Goal: Task Accomplishment & Management: Manage account settings

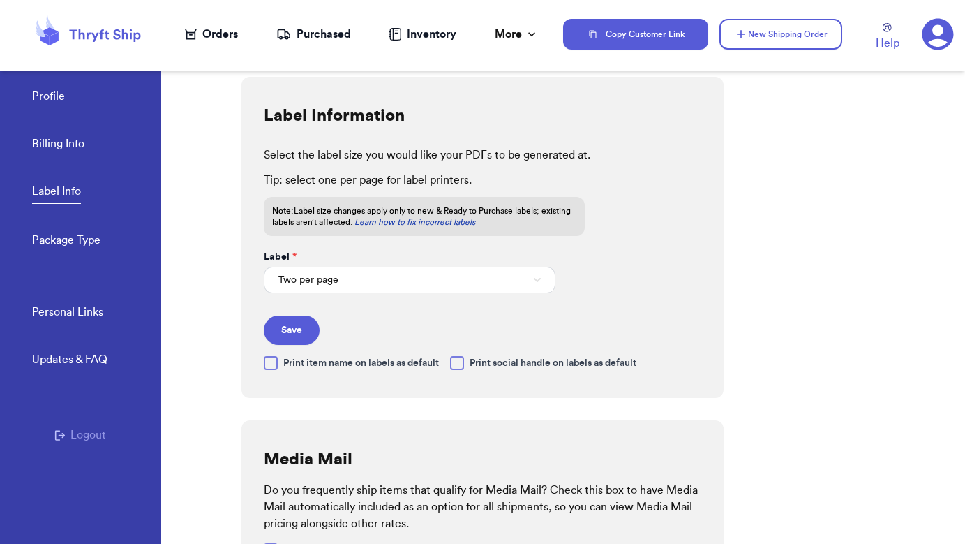
click at [230, 27] on div "Orders" at bounding box center [211, 34] width 53 height 17
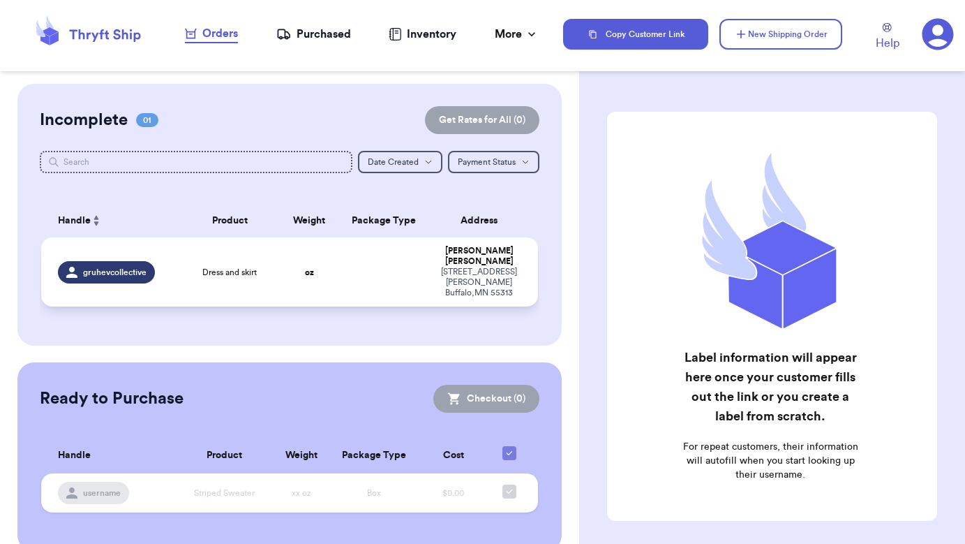
click at [96, 270] on span "gruhevcollective" at bounding box center [114, 272] width 63 height 11
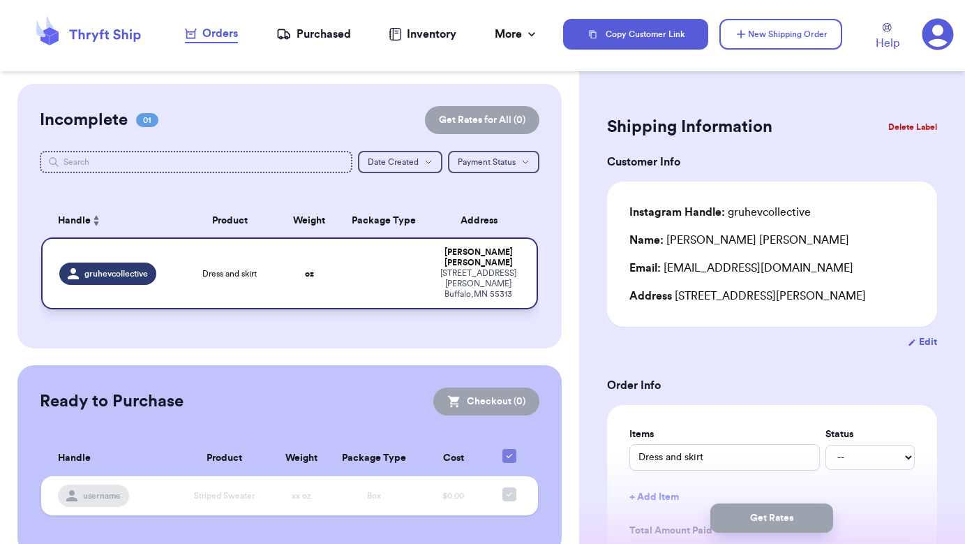
click at [287, 267] on td "oz" at bounding box center [309, 273] width 59 height 72
click at [343, 274] on td at bounding box center [383, 273] width 89 height 72
click at [136, 270] on span "gruhevcollective" at bounding box center [115, 273] width 63 height 11
click at [474, 279] on div "[STREET_ADDRESS][PERSON_NAME]" at bounding box center [478, 283] width 83 height 31
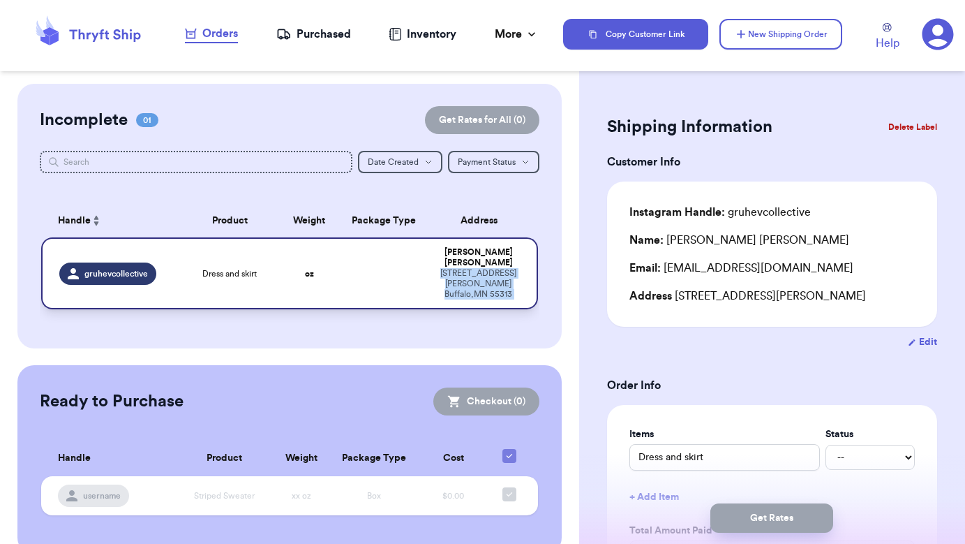
click at [474, 279] on div "[STREET_ADDRESS][PERSON_NAME]" at bounding box center [478, 283] width 83 height 31
click at [393, 273] on td at bounding box center [383, 273] width 89 height 72
click at [165, 275] on div "gruhevcollective" at bounding box center [115, 273] width 112 height 22
click at [413, 274] on td at bounding box center [383, 273] width 89 height 72
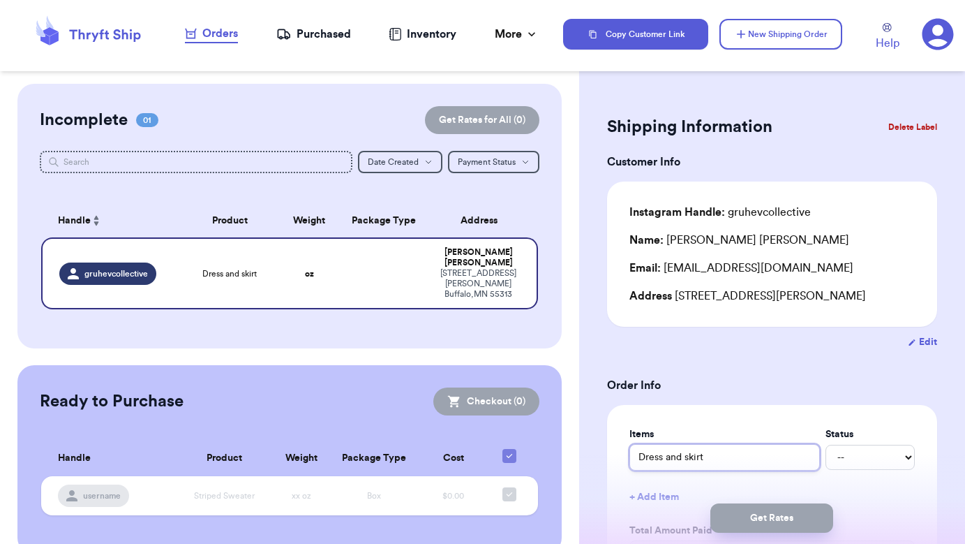
click at [736, 463] on input "Dress and skirt" at bounding box center [724, 457] width 190 height 27
click at [645, 499] on div "Get Rates" at bounding box center [772, 518] width 386 height 52
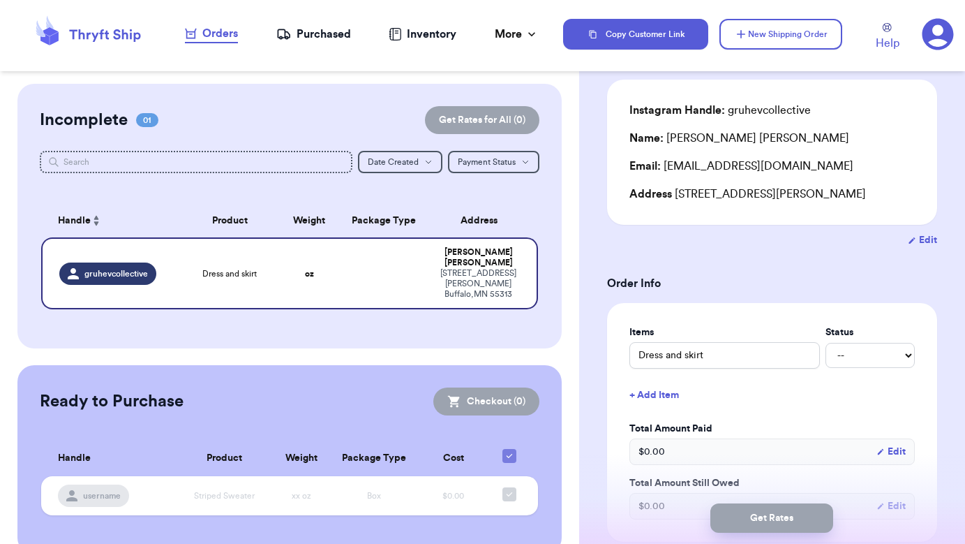
scroll to position [149, 0]
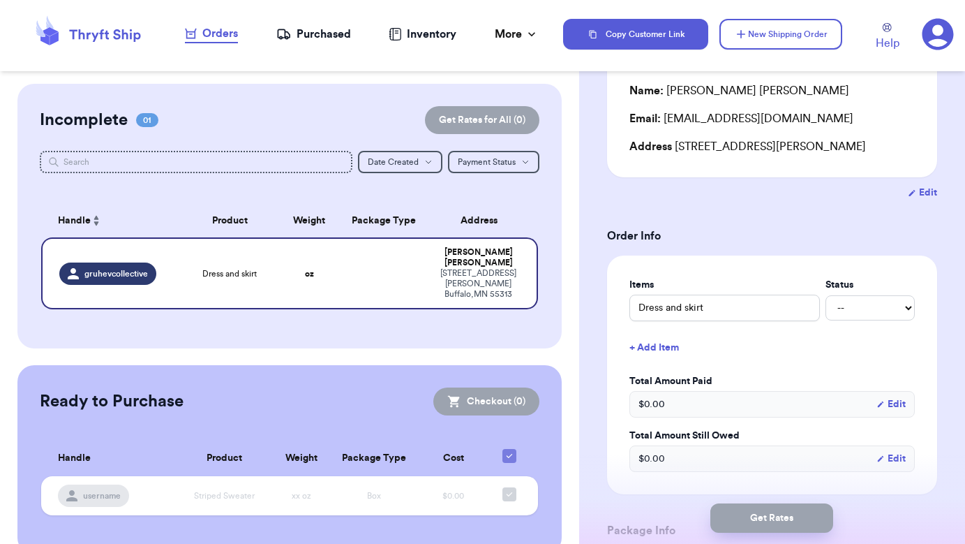
click at [666, 351] on button "+ Add Item" at bounding box center [772, 347] width 297 height 31
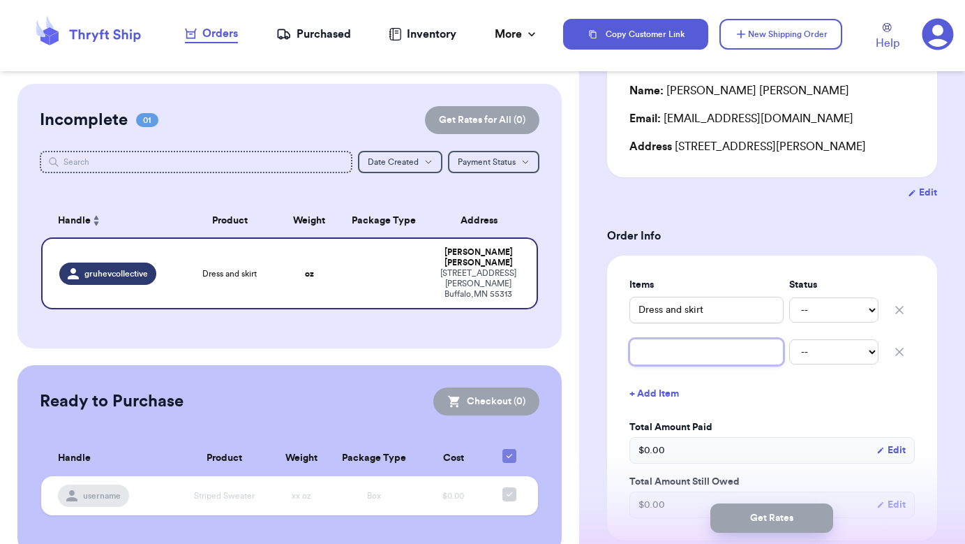
click at [681, 362] on input "text" at bounding box center [706, 351] width 154 height 27
type input "h"
type input "ha"
type input "hat"
type input "ha"
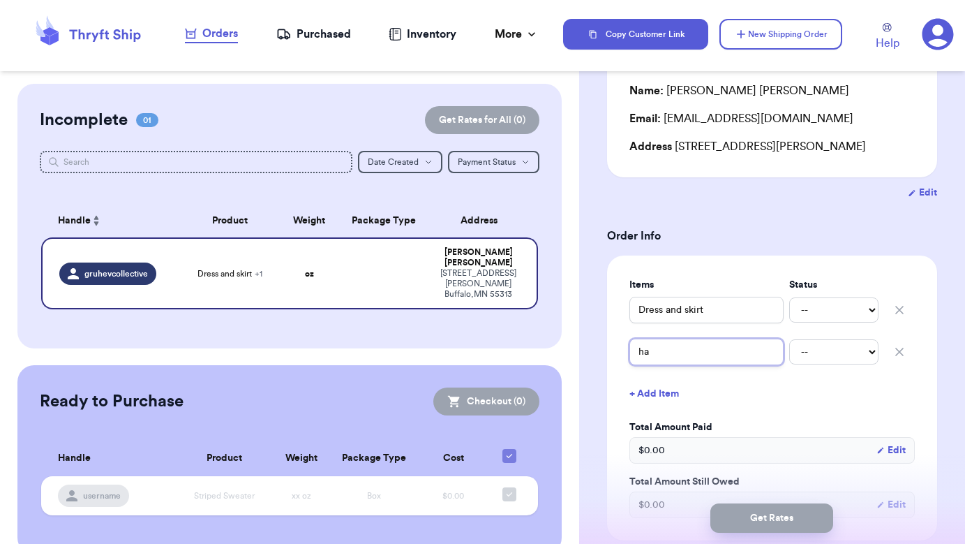
type input "h"
type input "W"
type input "Wo"
type input "Wom"
type input "Wome"
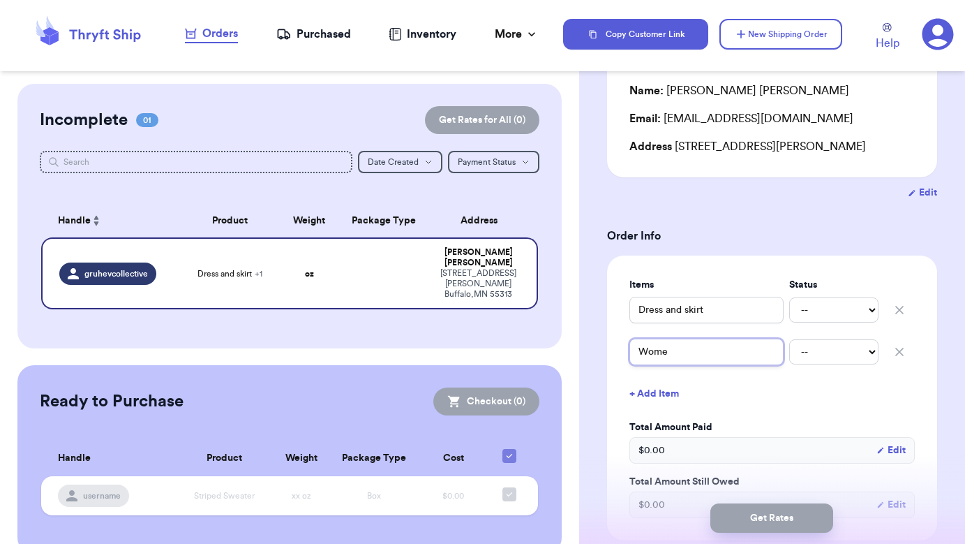
type input "Women"
type input "Womens"
type input "Women"
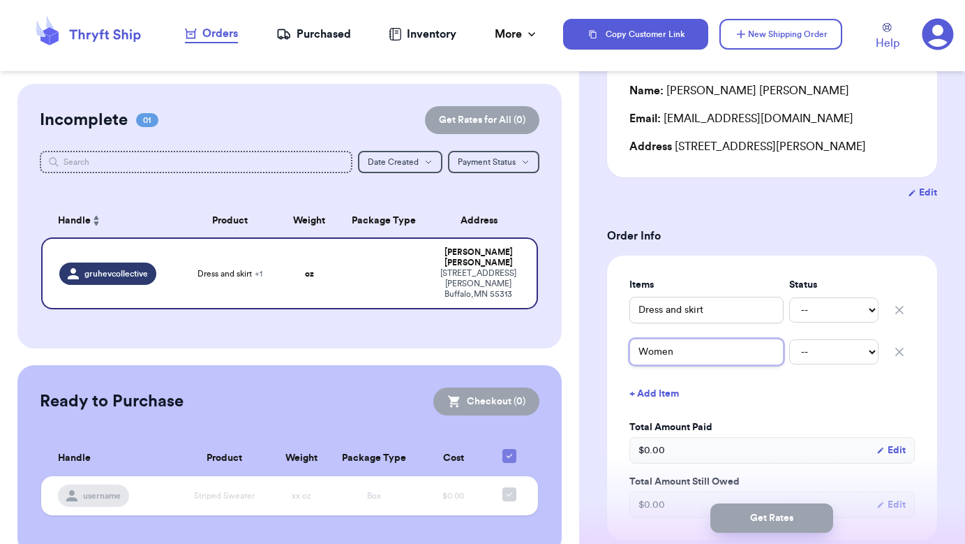
type input "Women'"
type input "Women's"
type input "Women's H"
type input "Women's Ha"
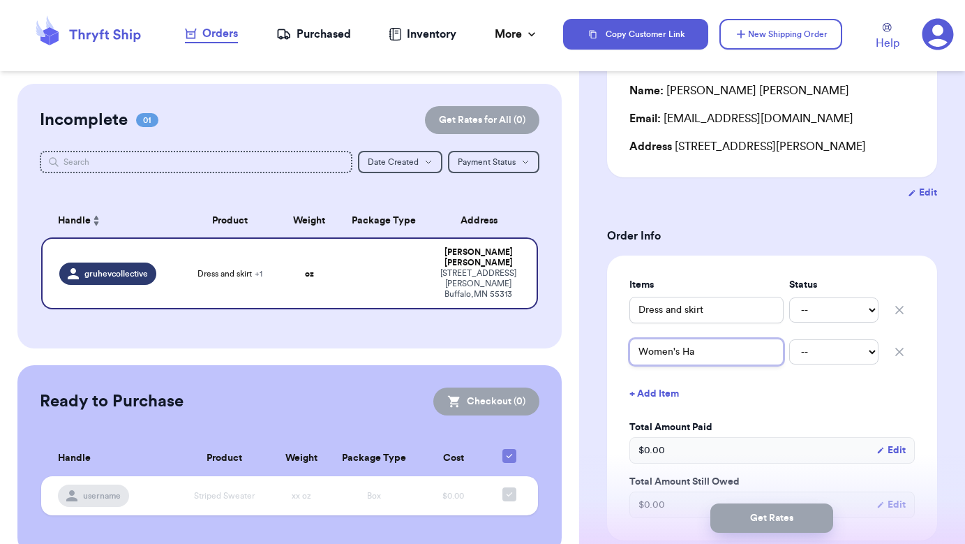
type input "Women's Hat"
select select "unpaid"
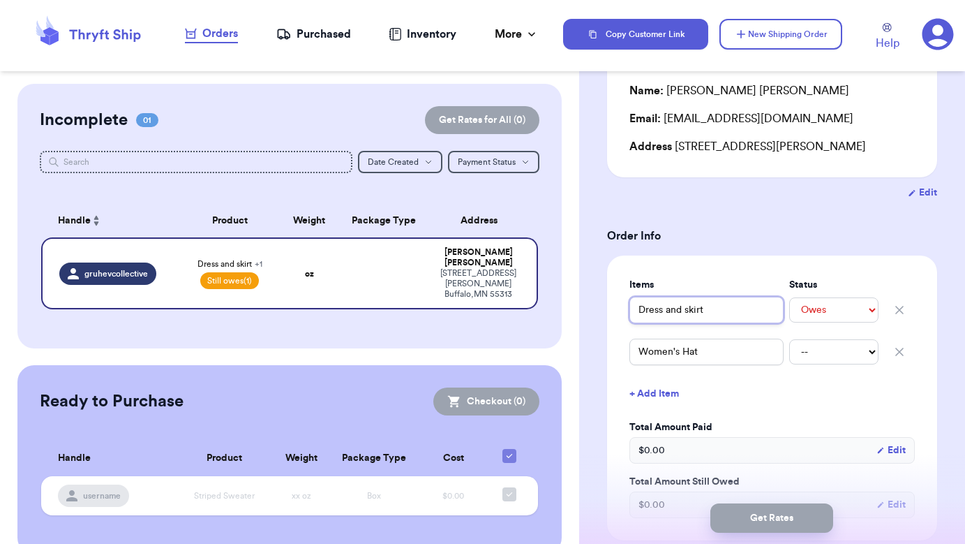
click at [718, 310] on input "Dress and skirt" at bounding box center [706, 310] width 154 height 27
drag, startPoint x: 718, startPoint y: 310, endPoint x: 661, endPoint y: 311, distance: 57.2
click at [661, 311] on input "Dress and skirt" at bounding box center [706, 310] width 154 height 27
type input "Dres"
type input "Dre"
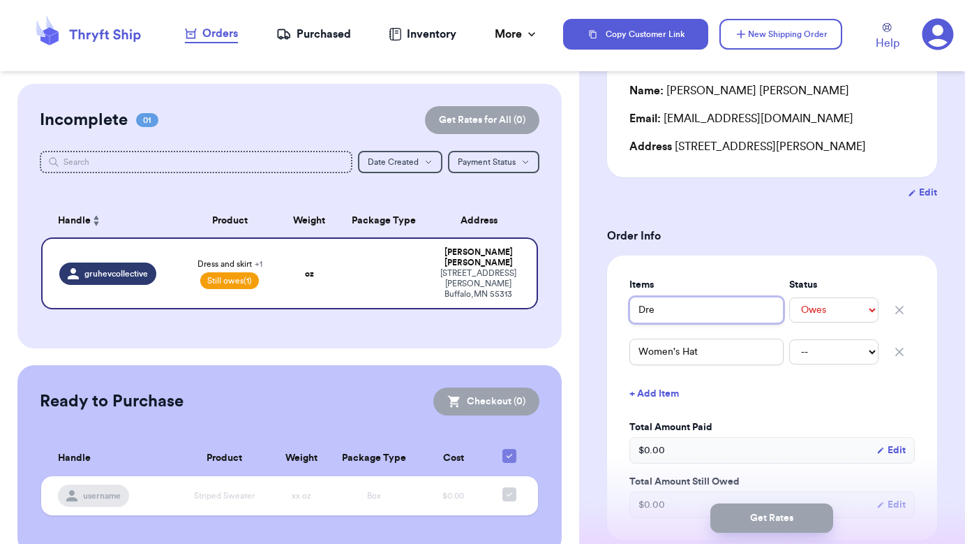
type input "Dr"
type input "D"
type input "A"
type input "Al"
type input "Alt"
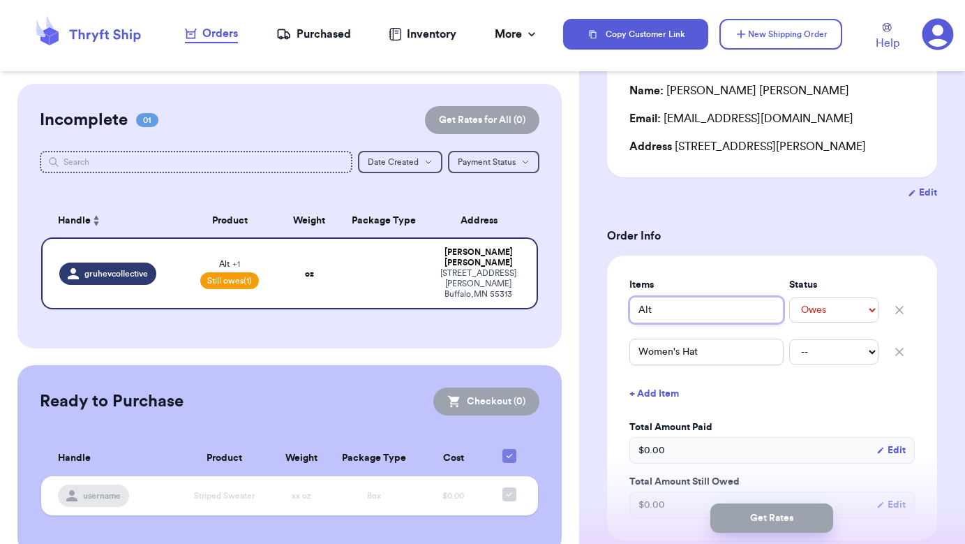
type input "Al"
type input "Alt"
type input "Alta"
type input "Altar"
type input "Altar'"
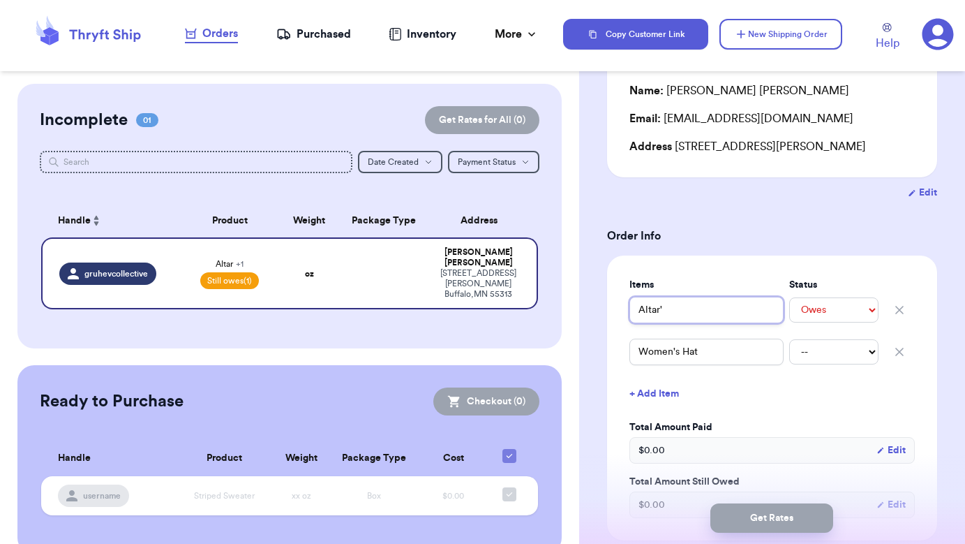
type input "Altar'd"
type input "Altar'd S"
type input "Altar'd St"
type input "Altar'd Sta"
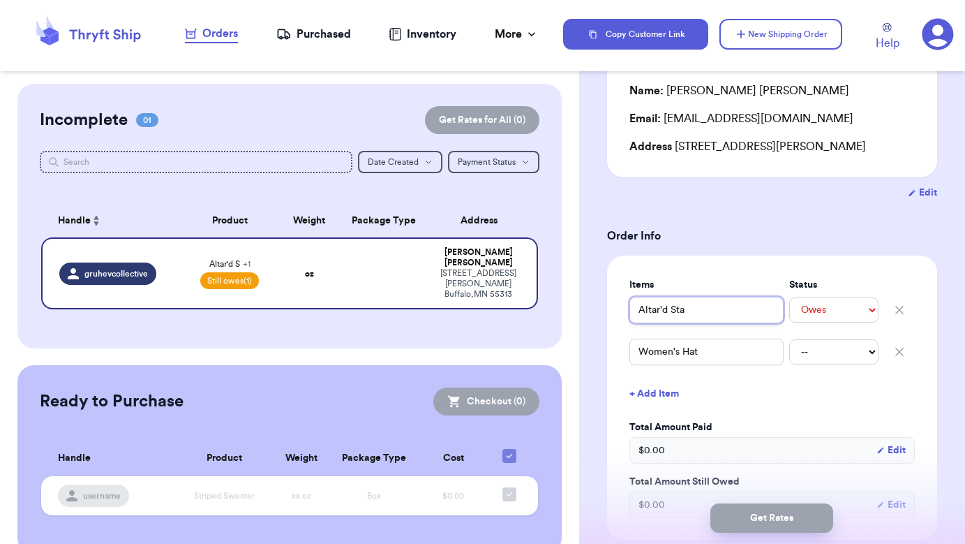
type input "Altar'd Stat"
type input "Altar'd State"
type input "Altar'd State D"
type input "Altar'd State Dr"
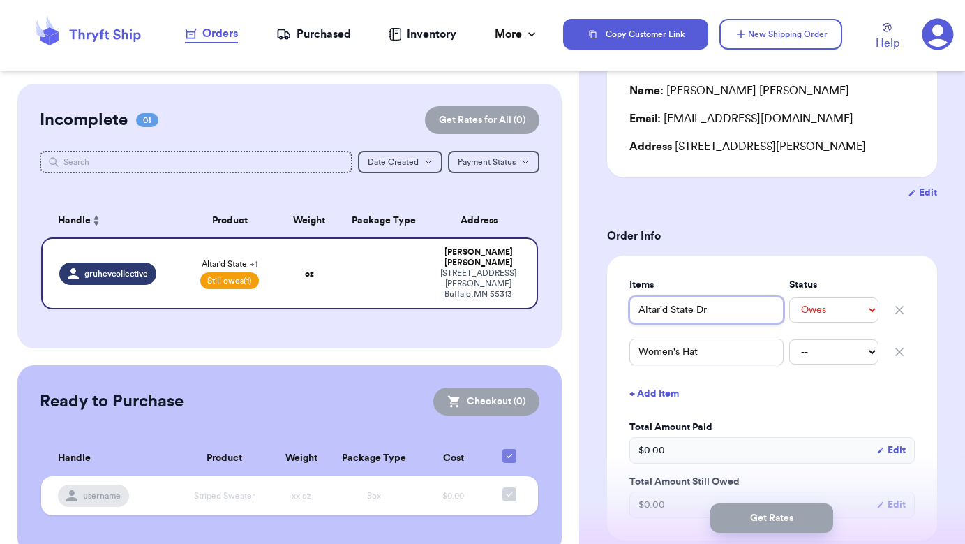
type input "Altar'd State Dre"
type input "Altar'd State Dres"
type input "Altar'd State Dress"
select select "unpaid"
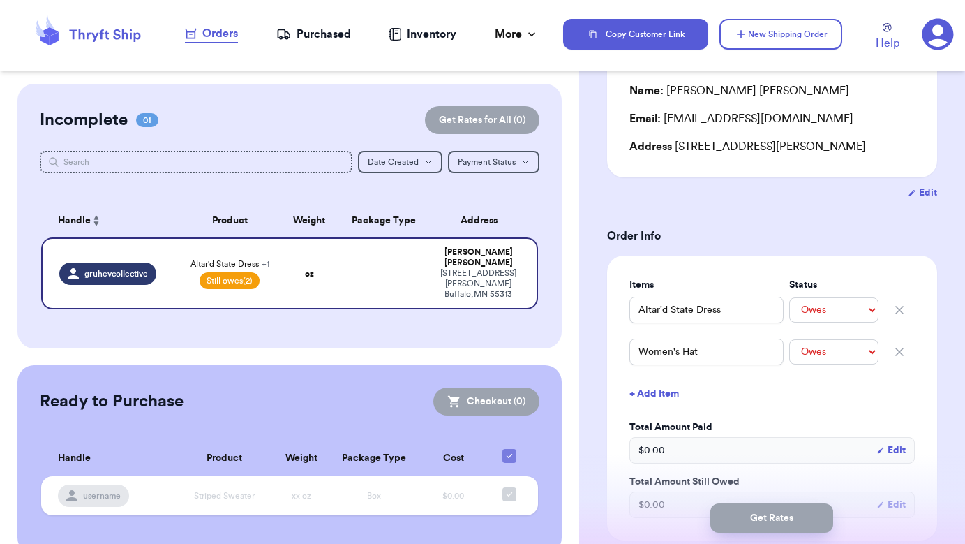
click at [666, 398] on button "+ Add Item" at bounding box center [772, 393] width 297 height 31
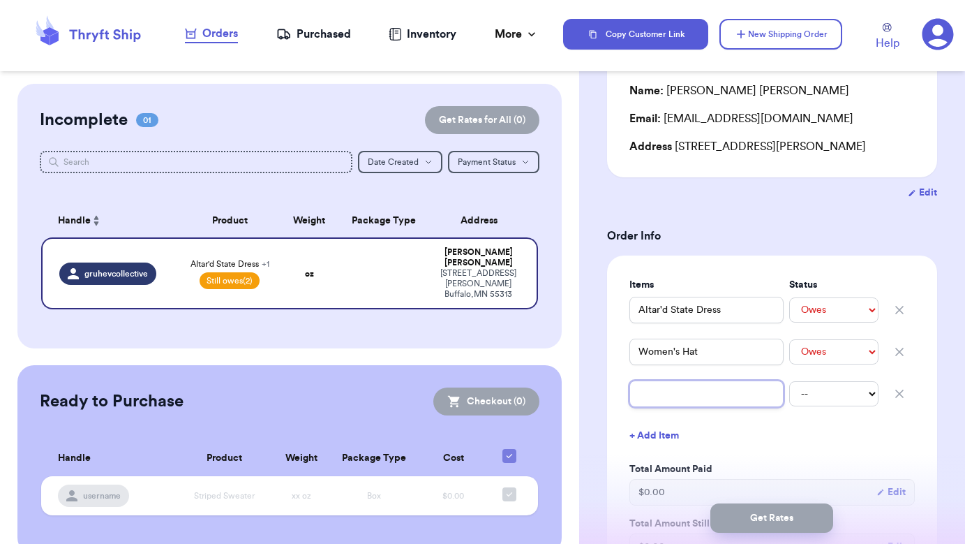
click at [666, 398] on input "text" at bounding box center [706, 393] width 154 height 27
type input "W"
type input "Wo"
type input "Wom"
type input "Wome"
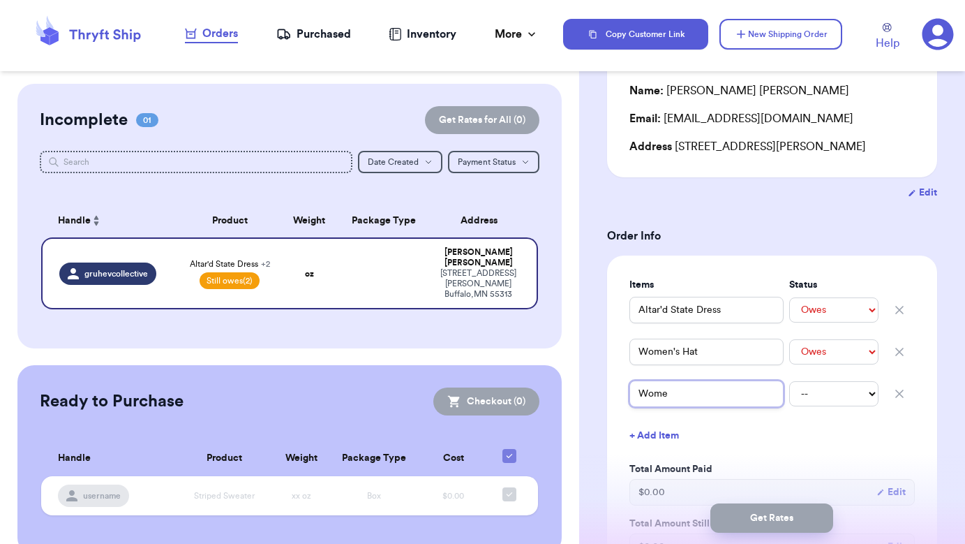
type input "Women"
type input "Women'"
type input "Women's"
type input "Women's B"
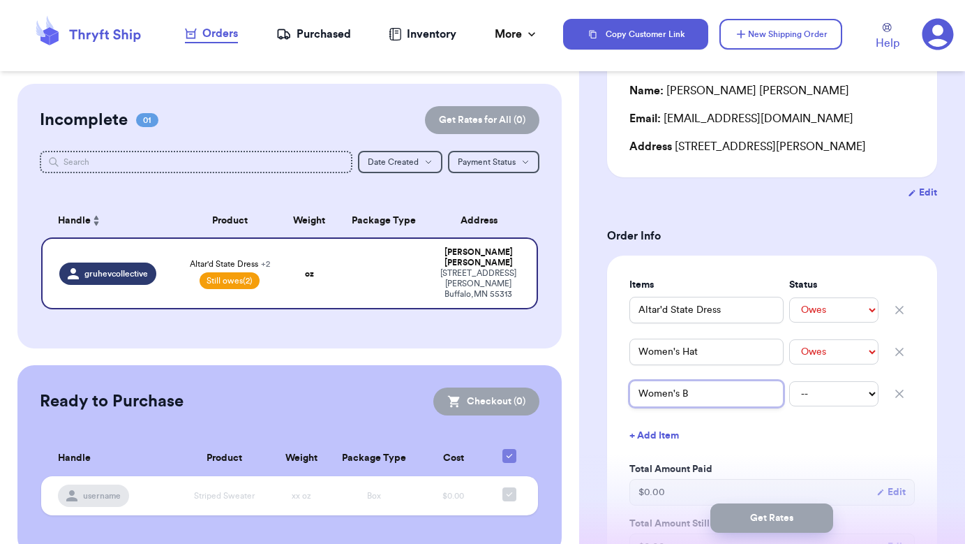
type input "Women's Bl"
type input "Women's Bla"
type input "Women's Blac"
type input "Women's Black"
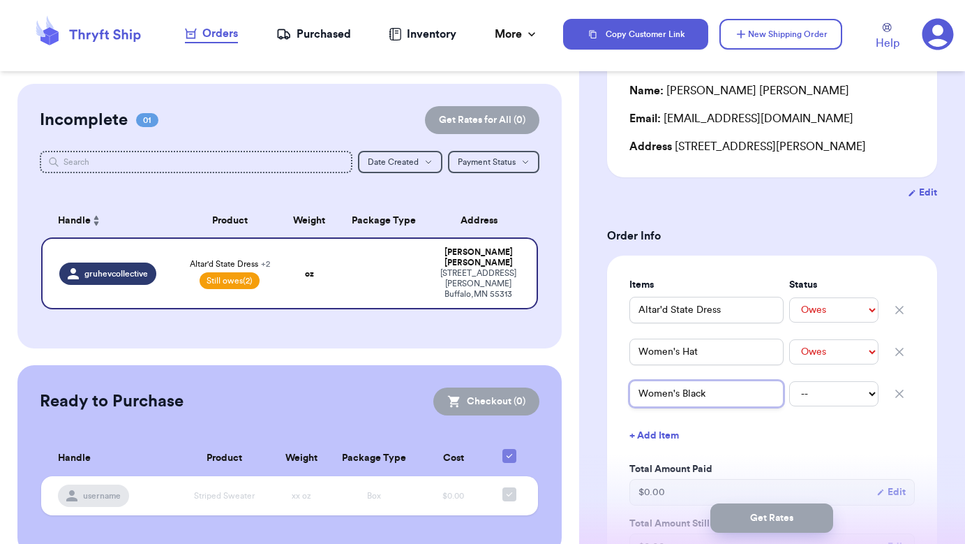
type input "Women's Black S"
type input "Women's Black Sk"
type input "Women's Black Ski"
type input "Women's Black Skir"
type input "Women's Black Skirt"
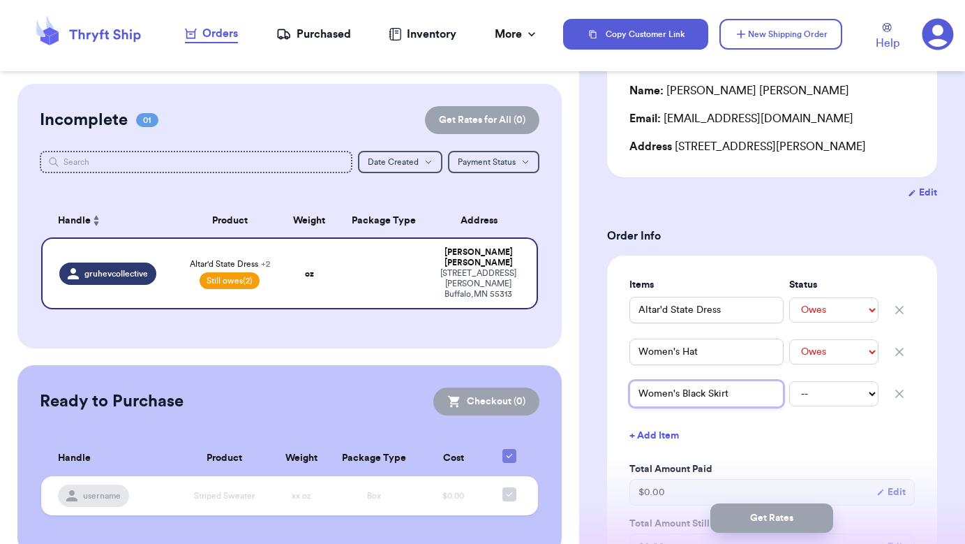
type input "Women's Black Skirt"
type input "Women's Black Skirt ("
type input "Women's Black Skirt (p"
type input "Women's Black Skirt (pe"
type input "Women's Black Skirt (per"
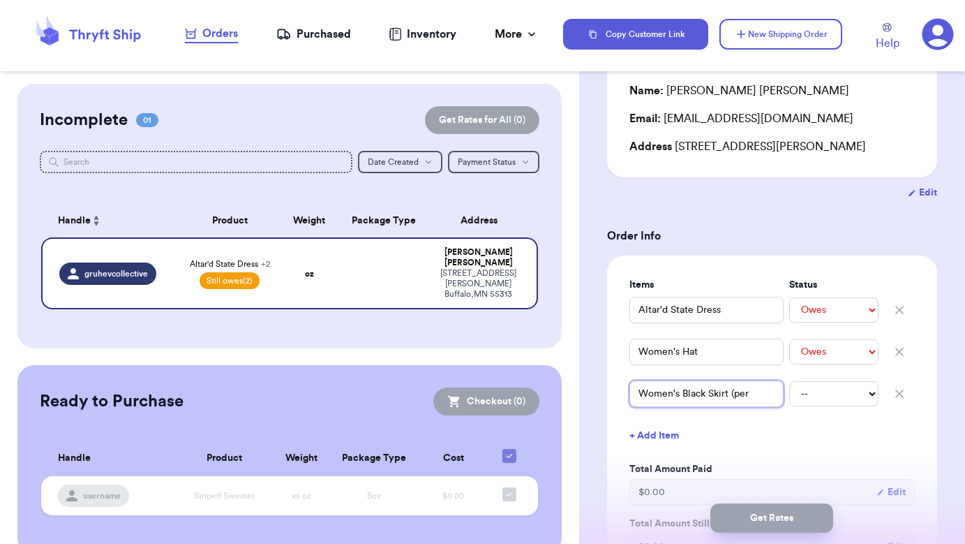
type input "Women's Black Skirt (pers"
type input "Women's Black Skirt (persn"
type input "Women's Black Skirt (persna"
type input "Women's Black Skirt (persn"
type input "Women's Black Skirt (pers"
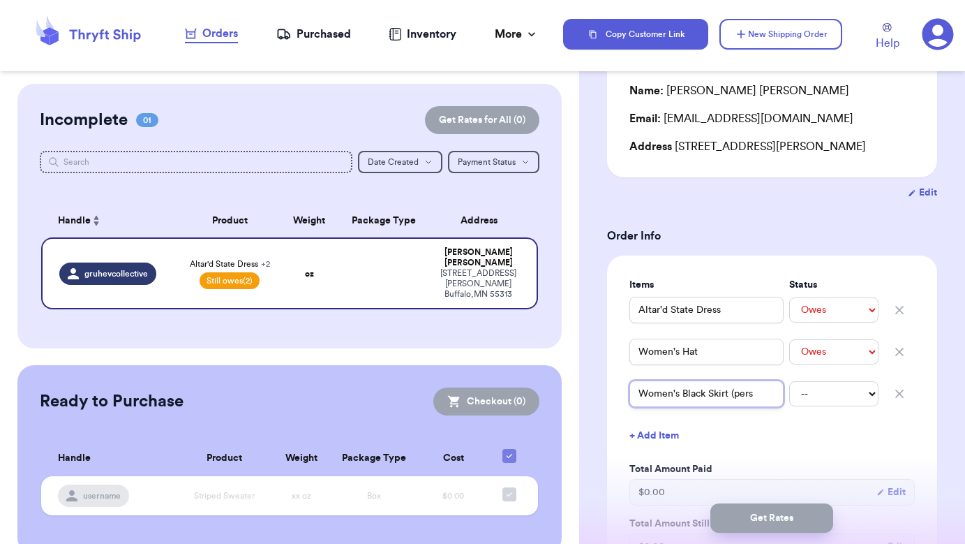
type input "Women's Black Skirt (perso"
type input "Women's Black Skirt (person"
type input "Women's Black Skirt (persona"
type input "Women's Black Skirt (personal"
type input "Women's Black Skirt (personall"
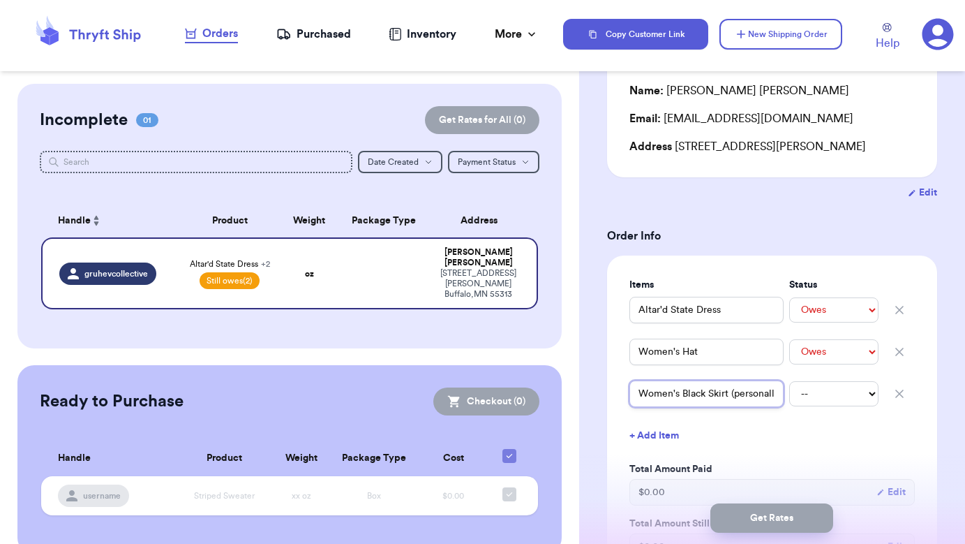
type input "Women's Black Skirt (personally"
type input "Women's Black Skirt (personally s"
type input "Women's Black Skirt (personally sh"
type input "Women's Black Skirt (personally sho"
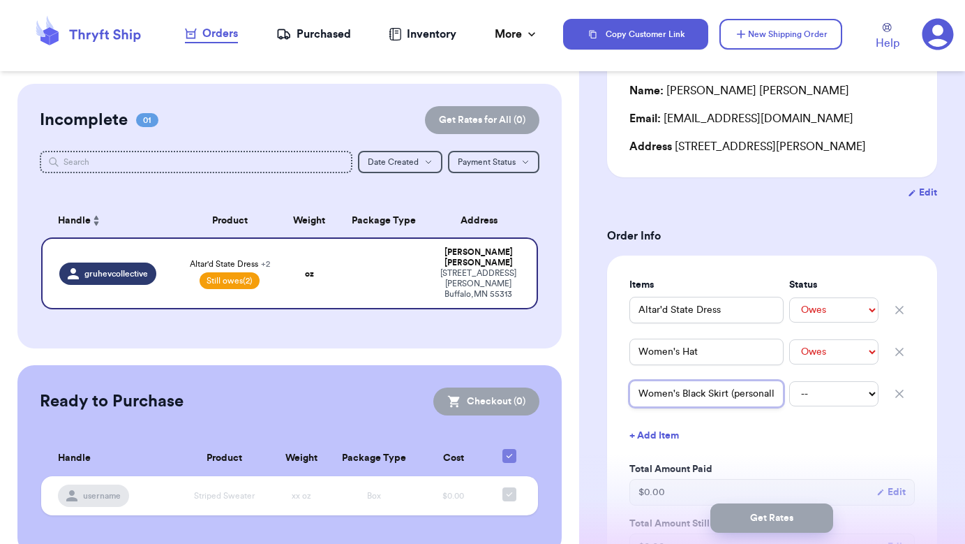
type input "Women's Black Skirt (personally shop"
type input "Women's Black Skirt (personally shopp"
type input "Women's Black Skirt (personally shoppe"
type input "Women's Black Skirt (personally shopped"
type input "Women's Black Skirt (personally shopped)"
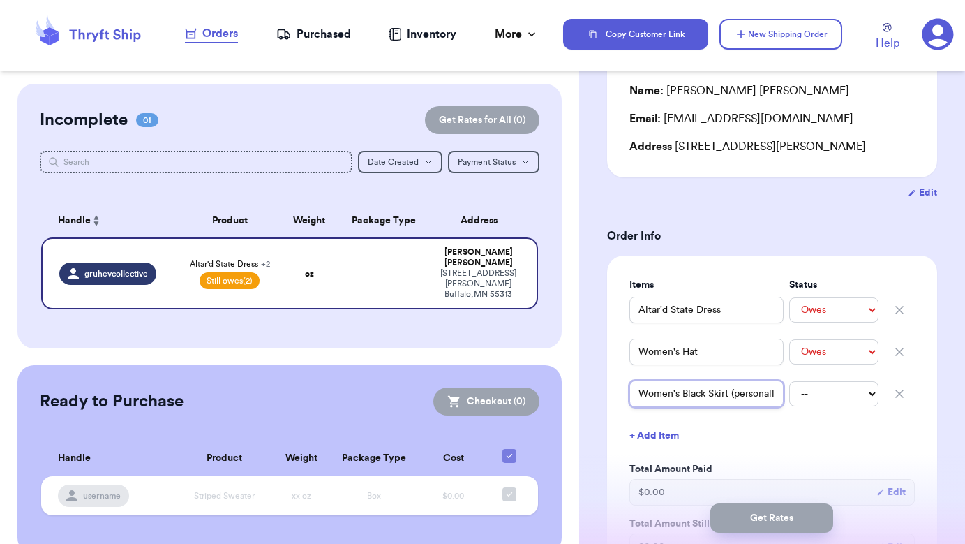
type input "Women's Black Skirt (personally shopped)"
select select "unpaid"
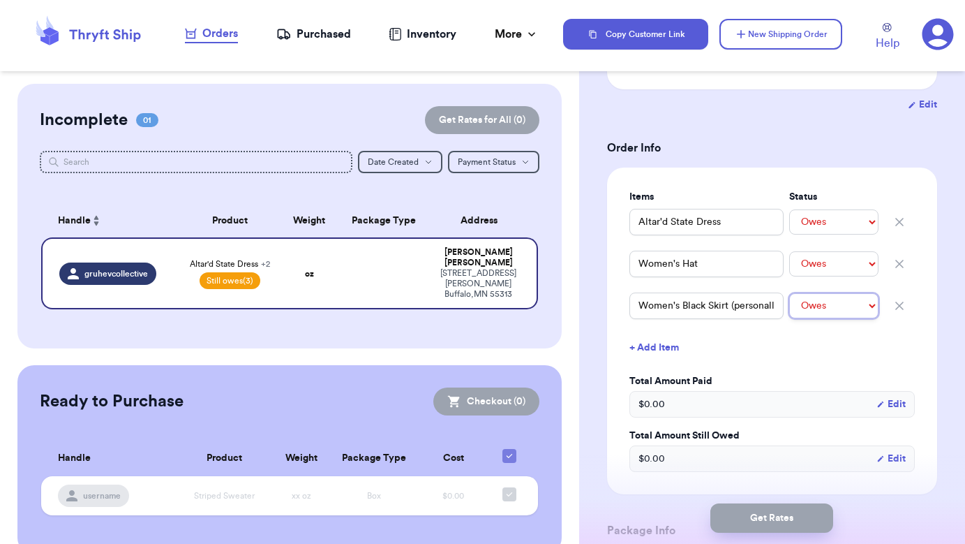
scroll to position [248, 0]
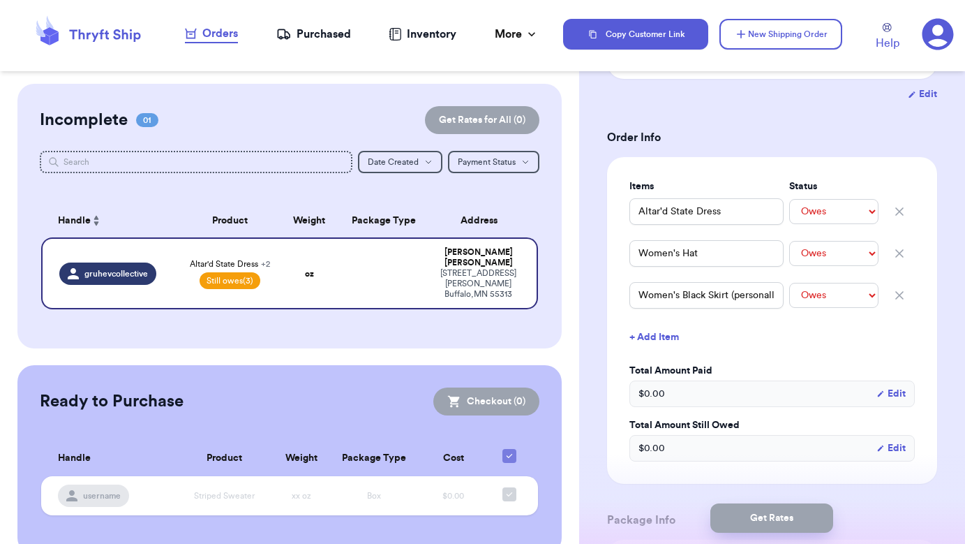
click at [679, 458] on div "$ 0.00 Edit" at bounding box center [771, 448] width 285 height 27
click at [676, 458] on div "$ 0.00 Edit" at bounding box center [771, 448] width 285 height 27
click at [666, 444] on div "$ 0.00 Edit" at bounding box center [771, 448] width 285 height 27
click at [895, 449] on button "Edit" at bounding box center [890, 448] width 29 height 14
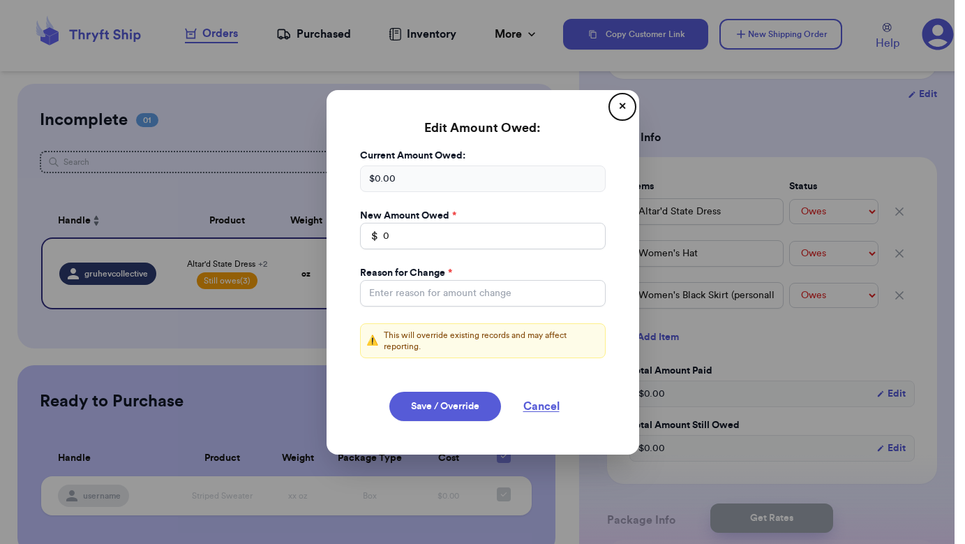
click at [414, 179] on div "$ 0.00" at bounding box center [483, 178] width 246 height 27
click at [413, 237] on input "0" at bounding box center [483, 236] width 246 height 27
click at [414, 179] on div "$ 0.00" at bounding box center [483, 178] width 246 height 27
click at [623, 103] on button "✕" at bounding box center [622, 107] width 22 height 22
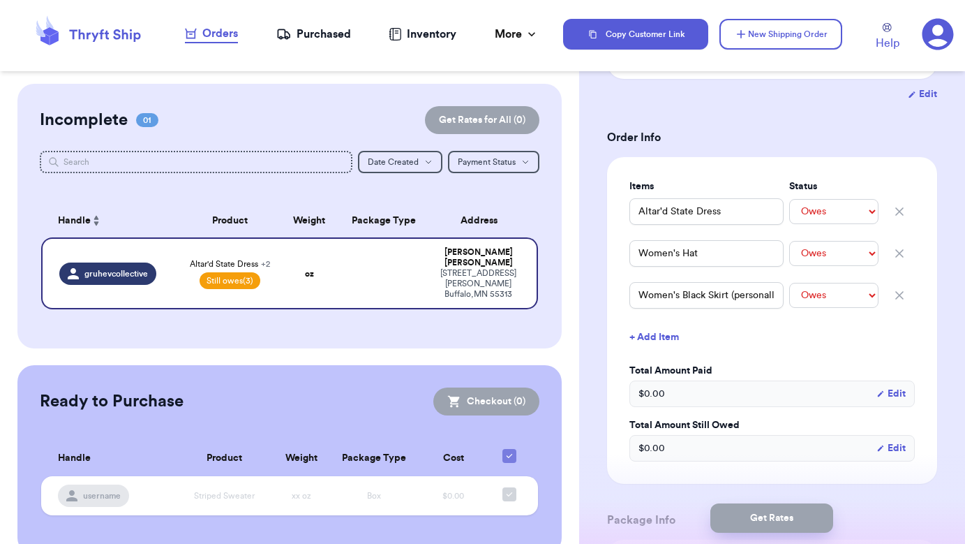
click at [898, 448] on button "Edit" at bounding box center [890, 448] width 29 height 14
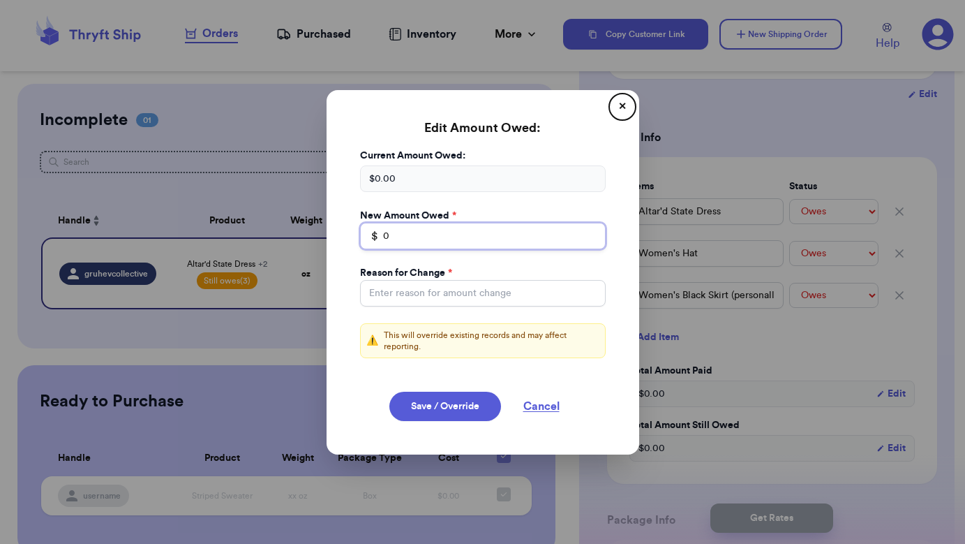
drag, startPoint x: 424, startPoint y: 234, endPoint x: 357, endPoint y: 232, distance: 67.0
click at [357, 232] on div "Current Amount Owed: $ 0.00 New Amount Owed * $ 0 Reason for Change * ⚠️ This w…" at bounding box center [482, 262] width 279 height 226
type input "84"
click at [456, 293] on input "Total Amount Paid" at bounding box center [483, 293] width 246 height 27
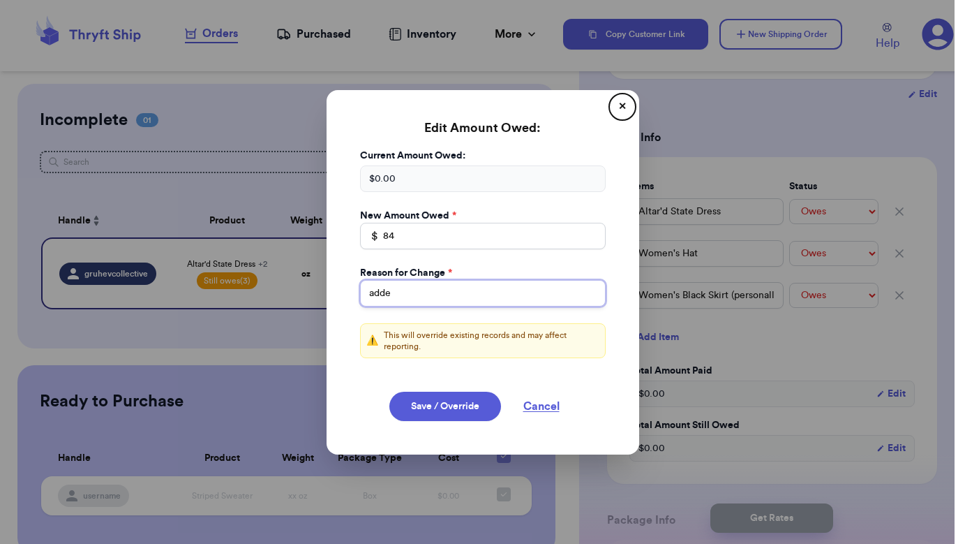
type input "added"
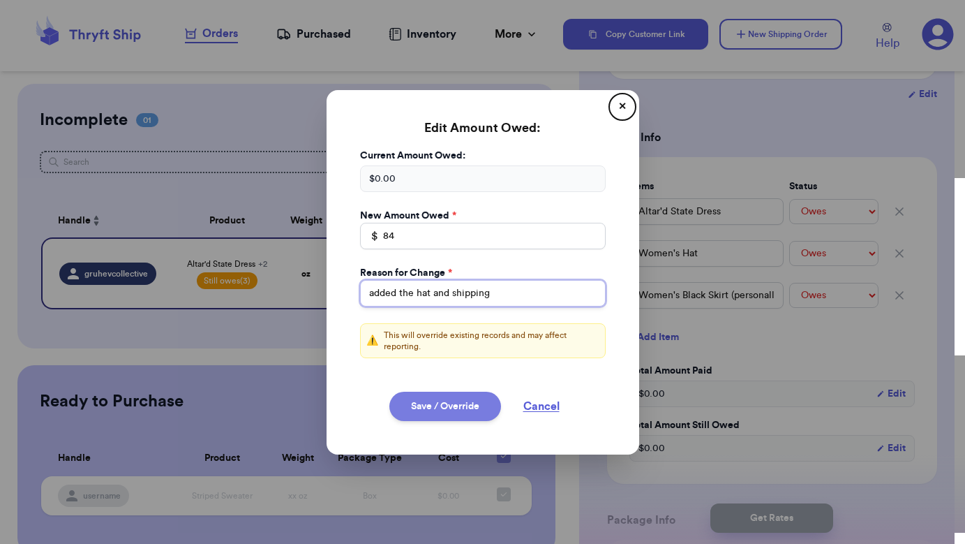
type input "added the hat and shipping"
click at [449, 412] on button "Save / Override" at bounding box center [445, 405] width 112 height 29
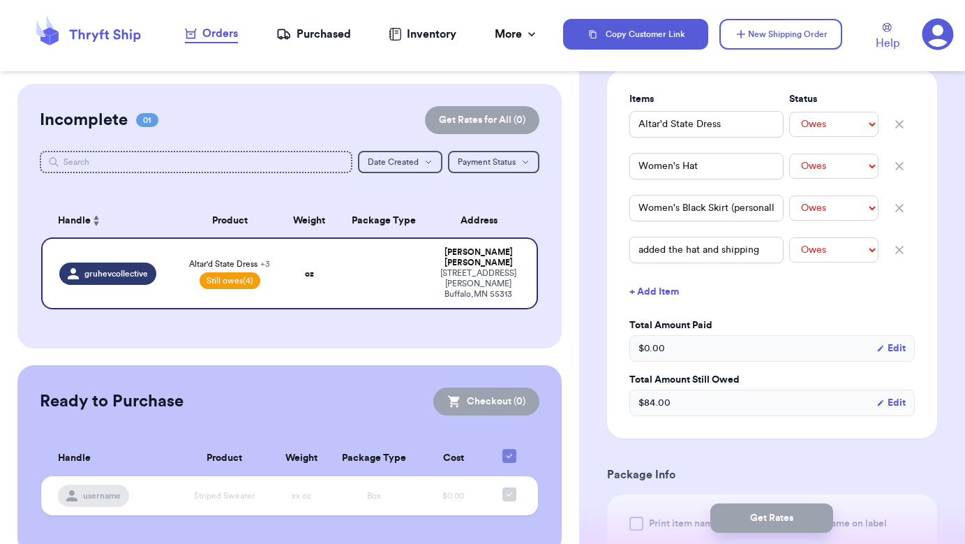
scroll to position [0, 0]
click at [901, 252] on icon "button" at bounding box center [899, 249] width 7 height 7
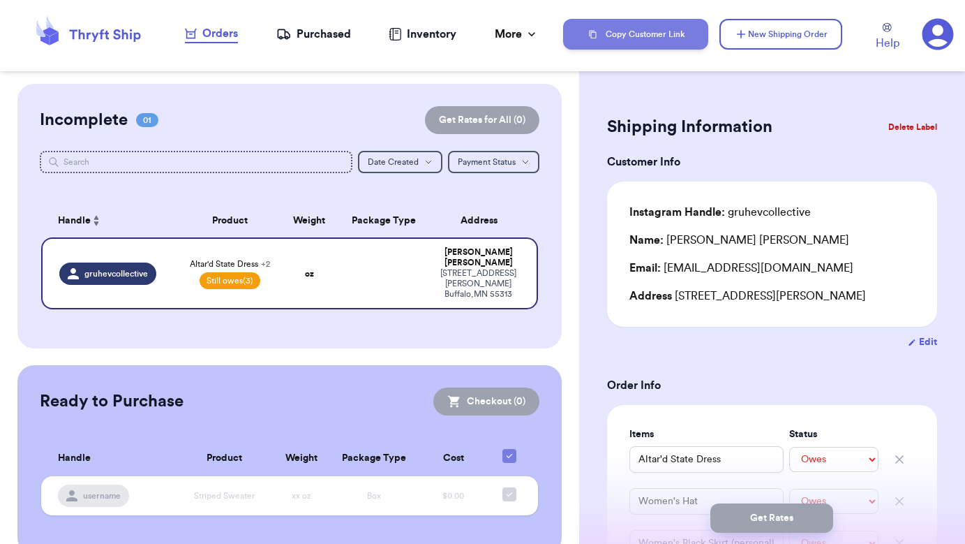
click at [629, 32] on button "Copy Customer Link" at bounding box center [635, 34] width 145 height 31
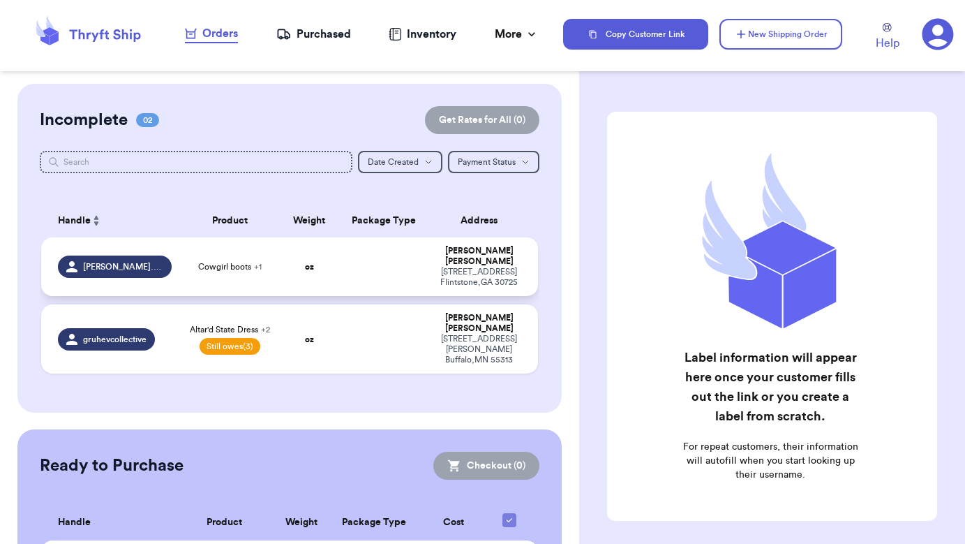
click at [290, 266] on td "oz" at bounding box center [309, 266] width 59 height 59
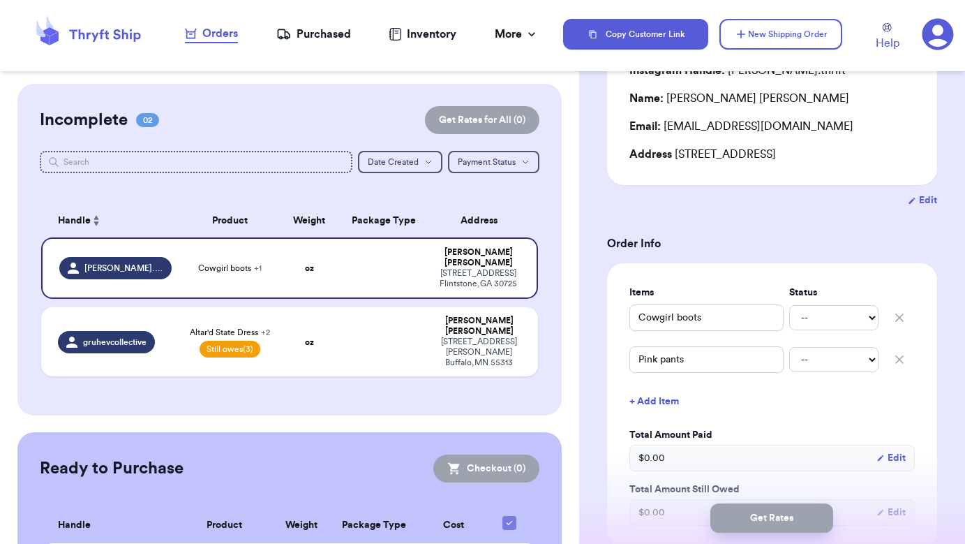
scroll to position [142, 0]
click at [728, 361] on input "Pink pants" at bounding box center [706, 358] width 154 height 27
type input "Pink pants -"
type input "Pink pants - J"
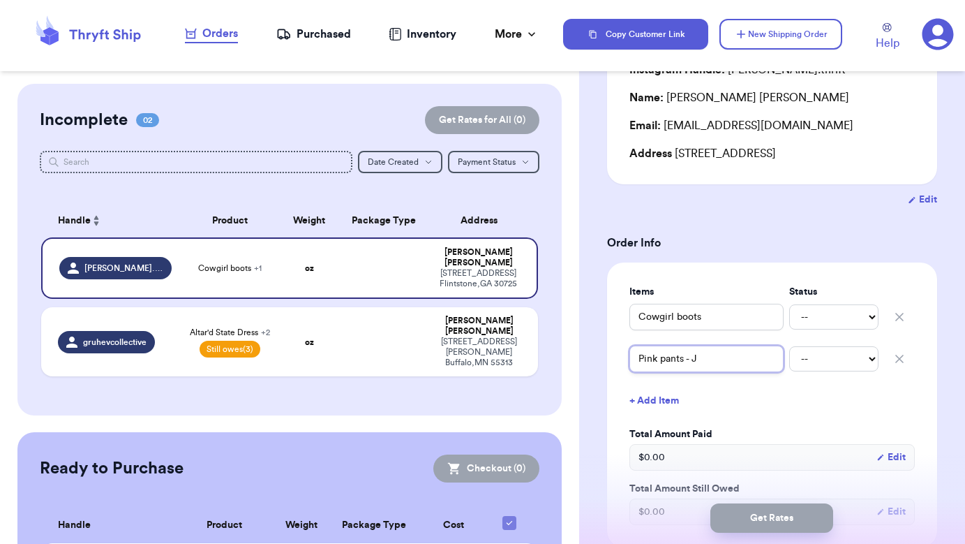
type input "Pink pants - Jo"
type input "Pink pants - Joy"
type input "Pink pants - Joyf"
type input "Pink pants - Joyfo"
type input "Pink pants - Joyfol"
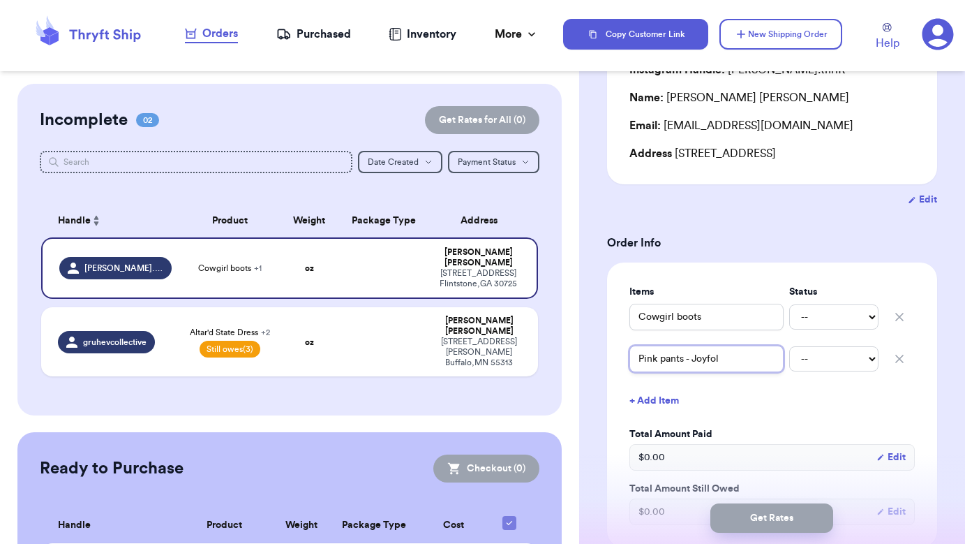
type input "Pink pants - Joyfoli"
type input "Pink pants - Joyfolie"
click at [694, 462] on div "$ 0.00 Edit" at bounding box center [771, 457] width 285 height 27
click at [905, 452] on div "$ 0.00 Edit" at bounding box center [771, 457] width 285 height 27
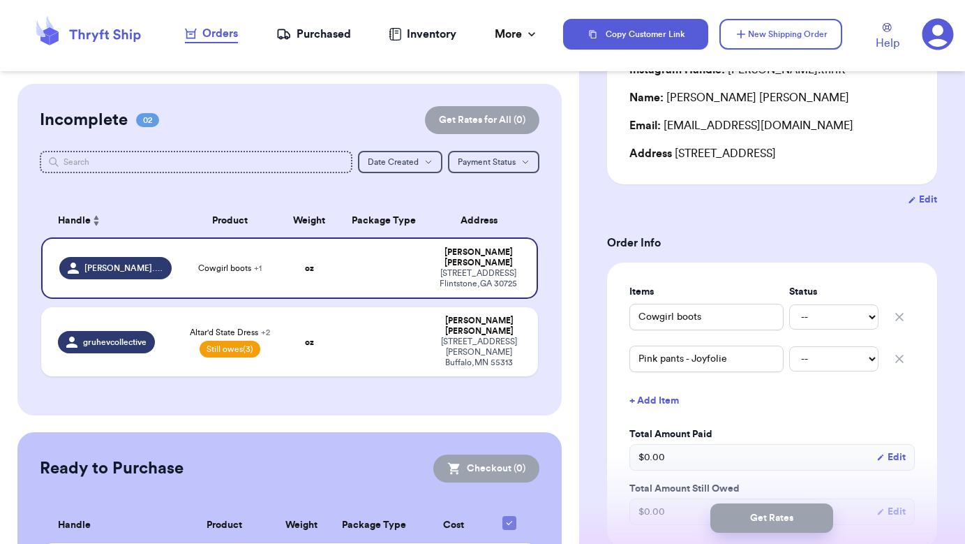
click at [904, 454] on button "Edit" at bounding box center [890, 457] width 29 height 14
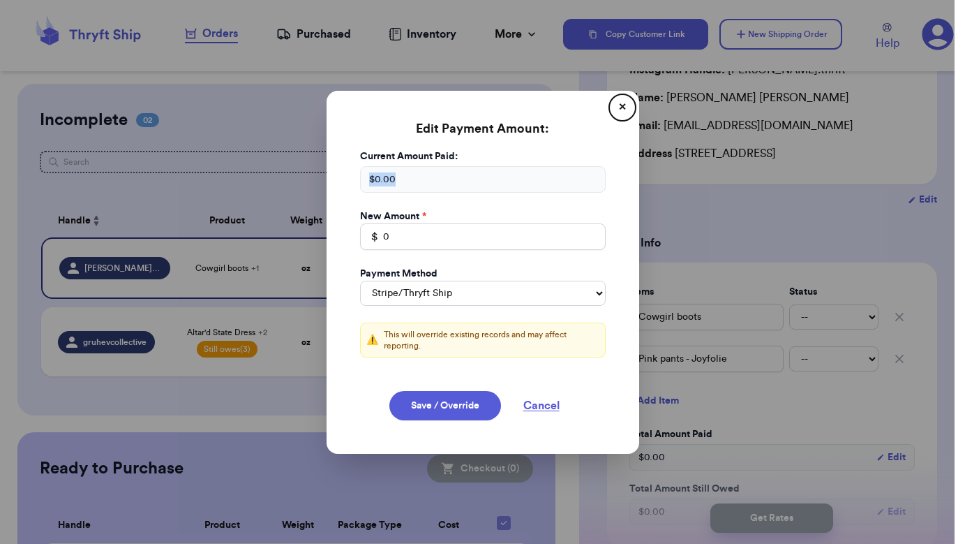
drag, startPoint x: 423, startPoint y: 183, endPoint x: 334, endPoint y: 186, distance: 88.7
click at [334, 186] on div "Edit Payment Amount: ✕ Current Amount Paid: $ 0.00 New Amount * $ 0 Payment Met…" at bounding box center [483, 272] width 313 height 363
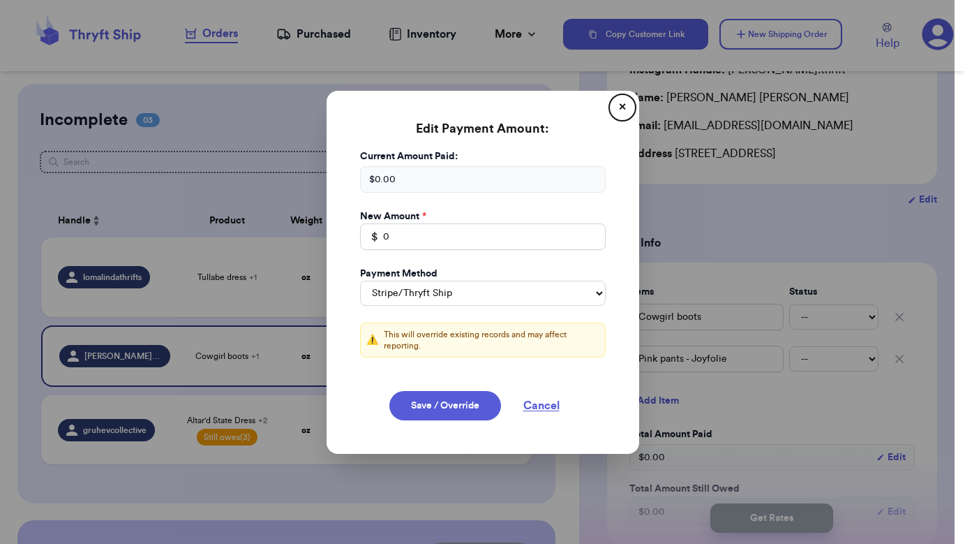
click at [439, 193] on div "$ 0.00" at bounding box center [483, 179] width 246 height 27
drag, startPoint x: 411, startPoint y: 184, endPoint x: 373, endPoint y: 181, distance: 38.4
click at [373, 181] on div "$ 0.00" at bounding box center [483, 179] width 246 height 27
drag, startPoint x: 414, startPoint y: 248, endPoint x: 379, endPoint y: 246, distance: 35.6
click at [379, 246] on input "0" at bounding box center [483, 236] width 246 height 27
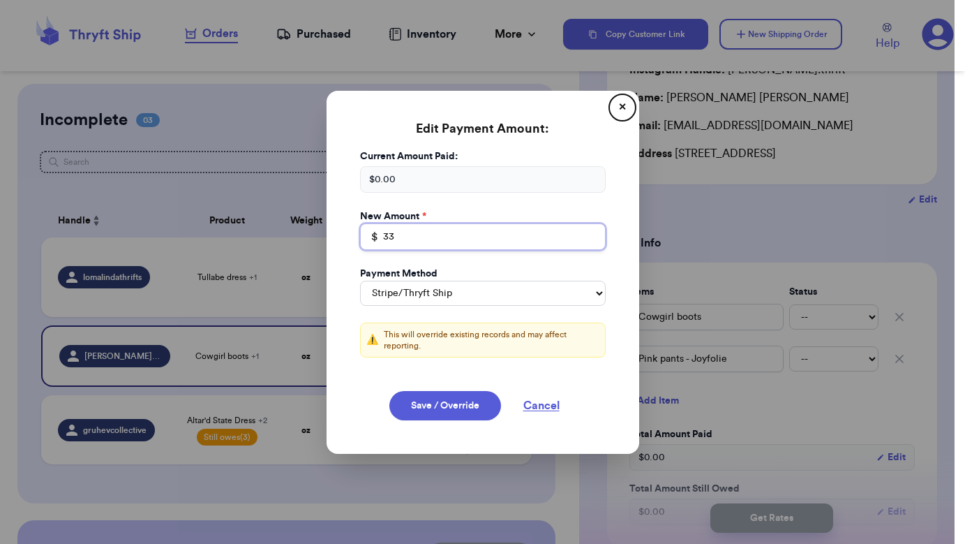
type input "33"
select select "venmo"
click at [456, 404] on button "Save / Override" at bounding box center [445, 405] width 112 height 29
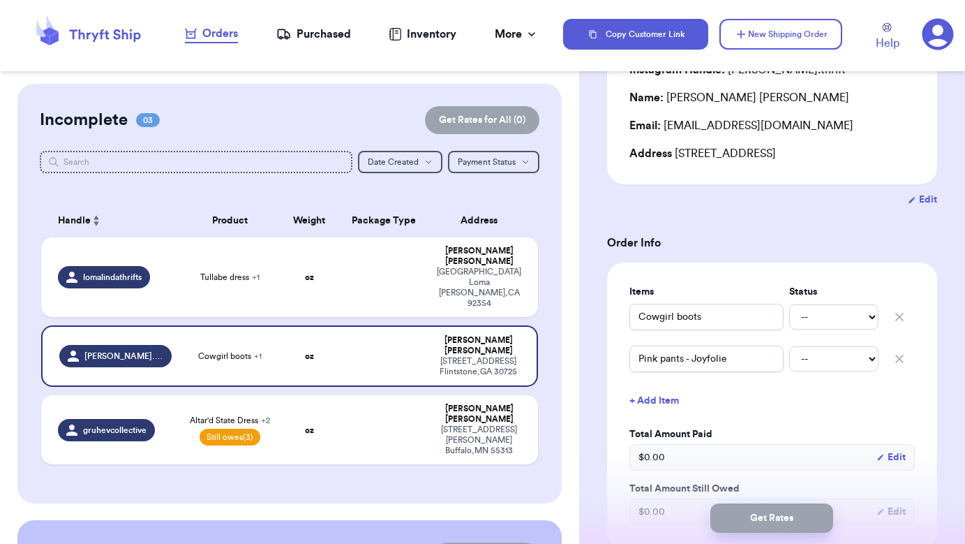
select select "stripe"
type input "33"
select select "venmo"
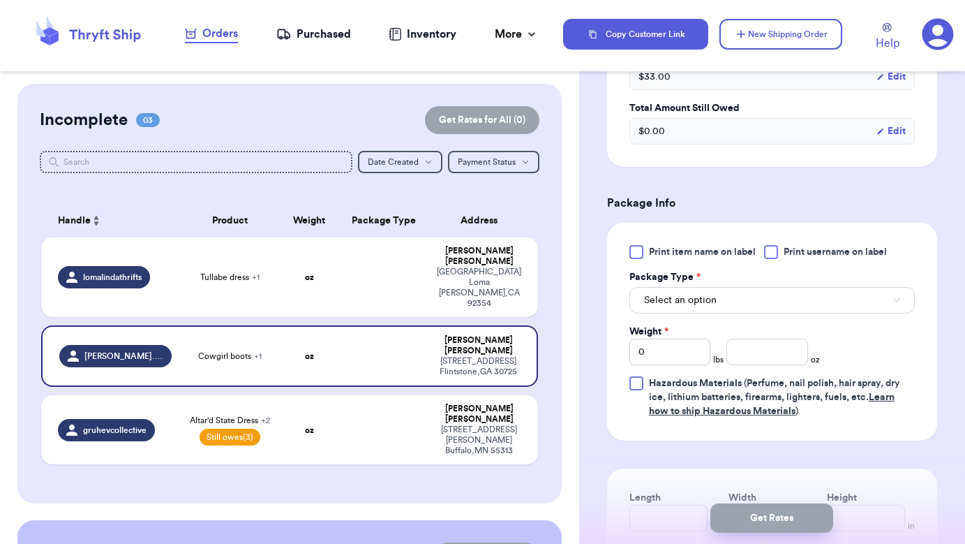
scroll to position [516, 0]
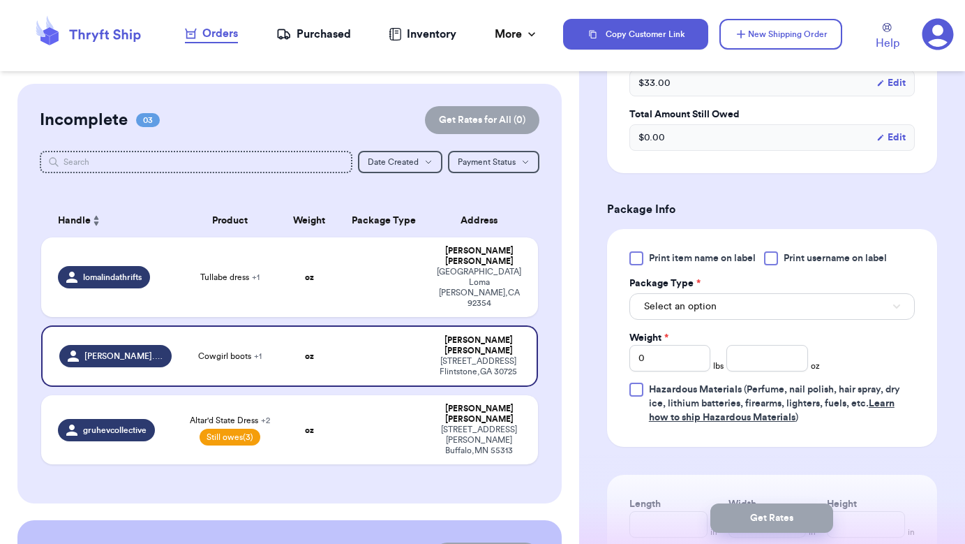
click at [775, 262] on div at bounding box center [771, 258] width 14 height 14
click at [0, 0] on input "Print username on label" at bounding box center [0, 0] width 0 height 0
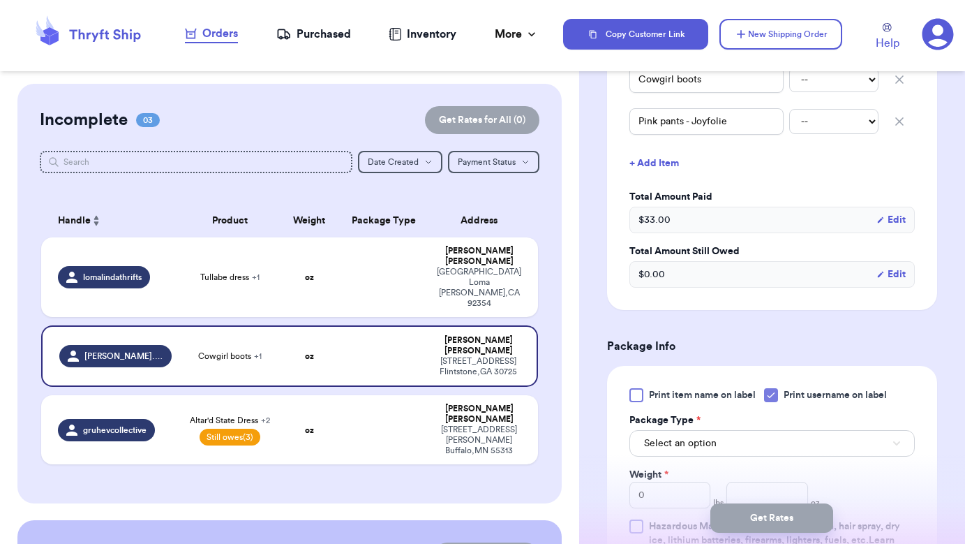
scroll to position [426, 0]
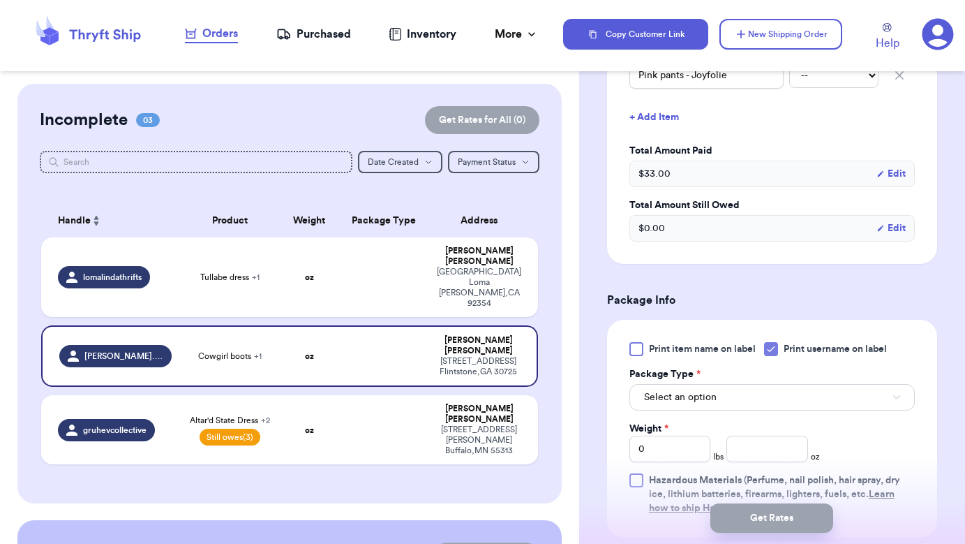
click at [774, 350] on icon at bounding box center [771, 349] width 6 height 5
click at [0, 0] on input "Print username on label" at bounding box center [0, 0] width 0 height 0
click at [733, 396] on button "Select an option" at bounding box center [771, 397] width 285 height 27
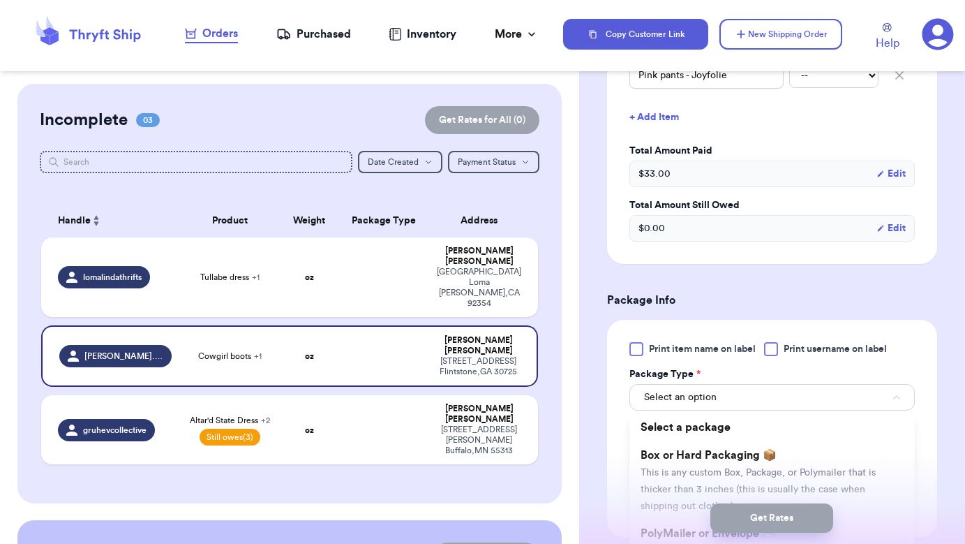
scroll to position [0, 0]
click at [754, 291] on form "Shipping Information Delete Label Customer Info Instagram Handle: rosemary.thri…" at bounding box center [772, 246] width 330 height 1121
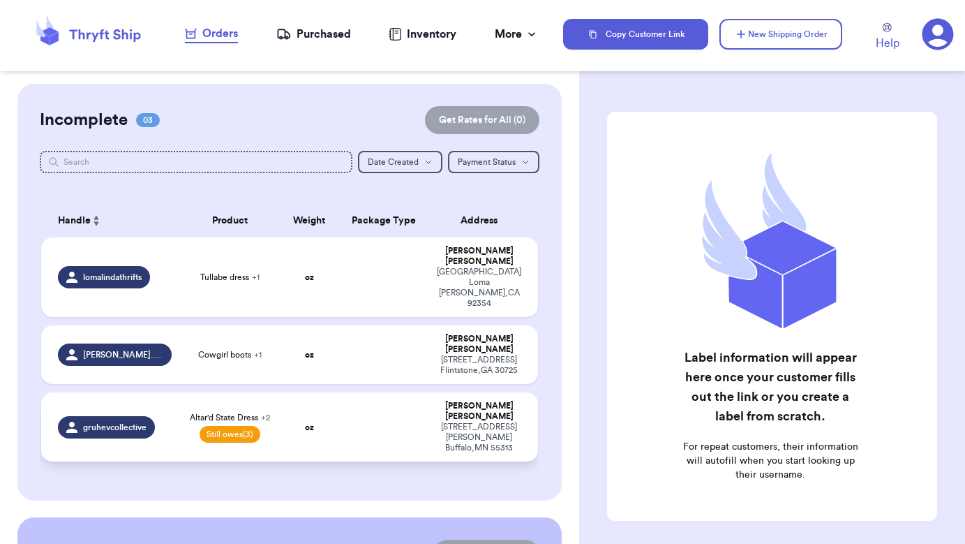
click at [241, 426] on span "Still owes (3)" at bounding box center [230, 434] width 61 height 17
select select "unpaid"
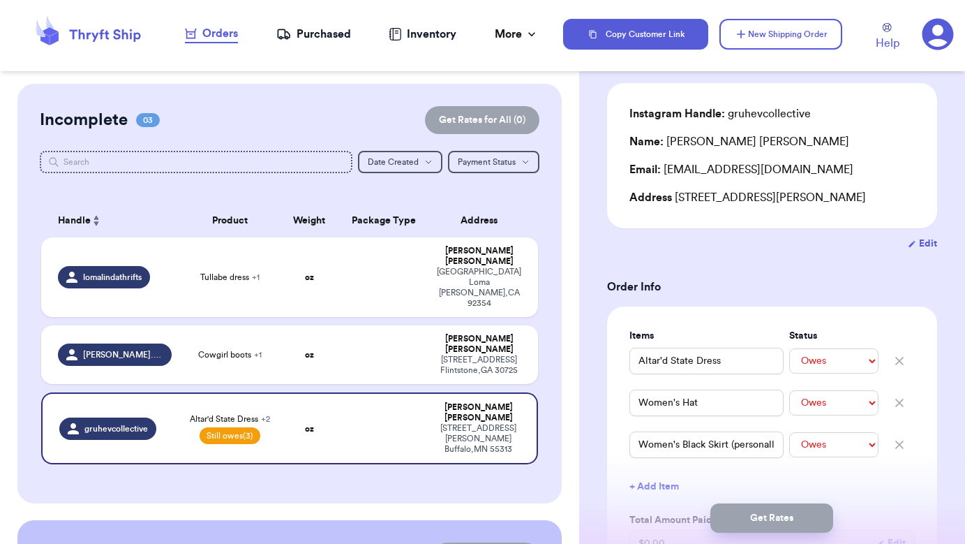
scroll to position [141, 0]
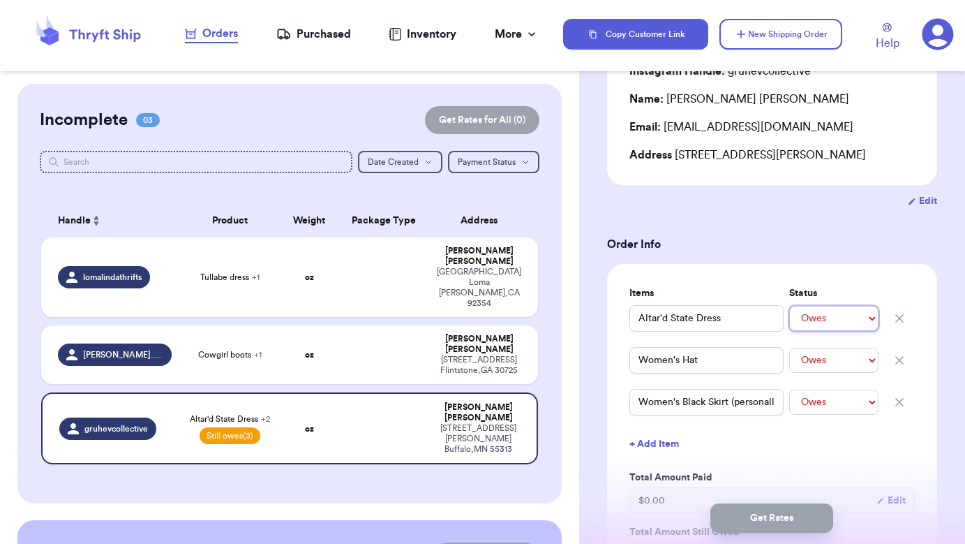
select select "paid"
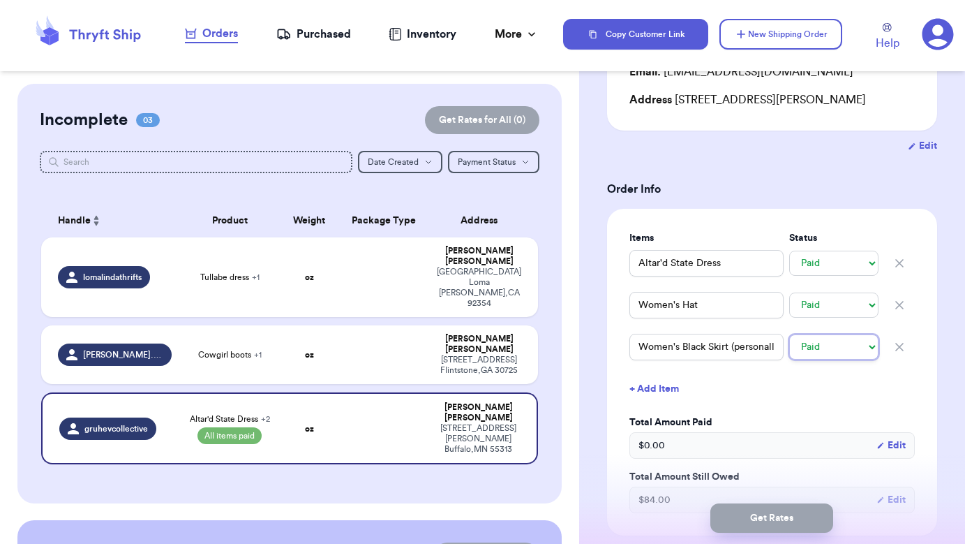
scroll to position [232, 0]
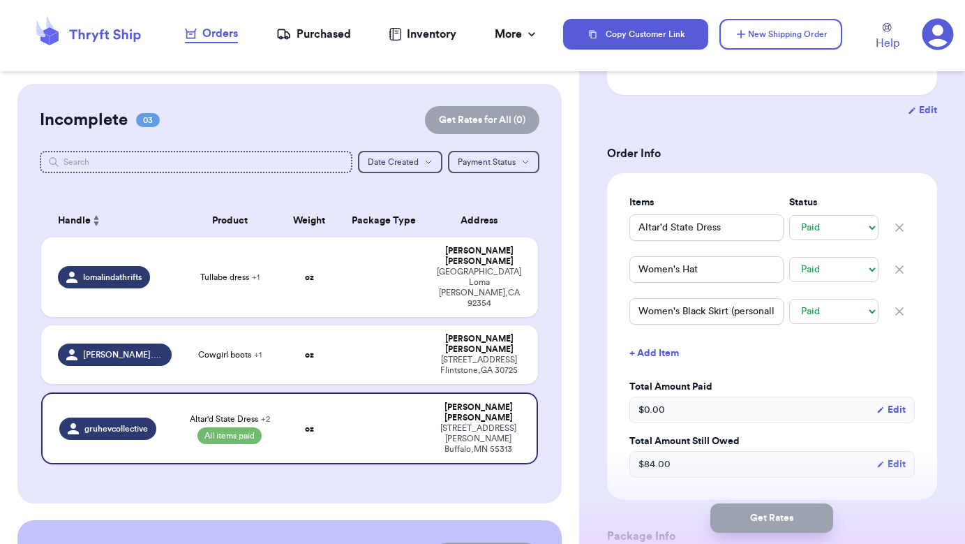
click at [668, 419] on div "$ 0.00 Edit" at bounding box center [771, 409] width 285 height 27
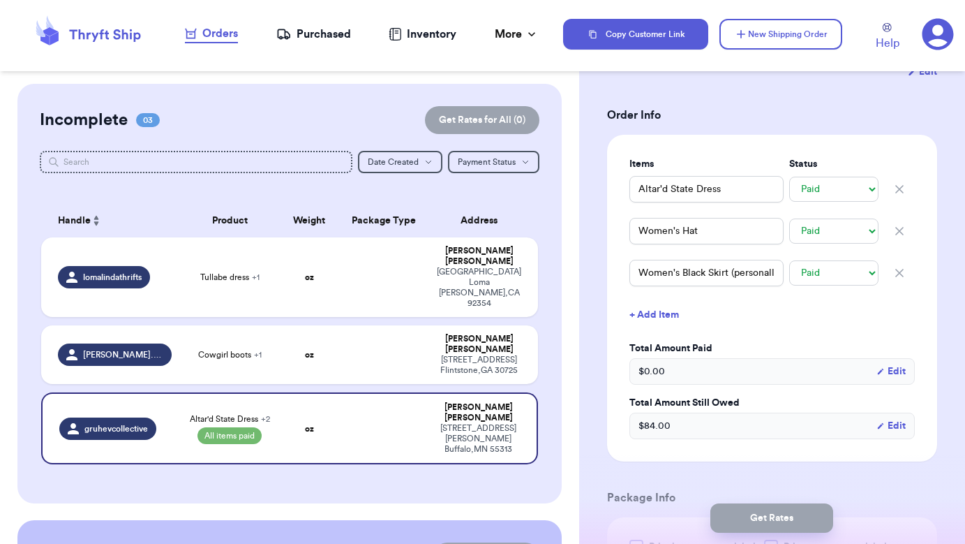
scroll to position [286, 0]
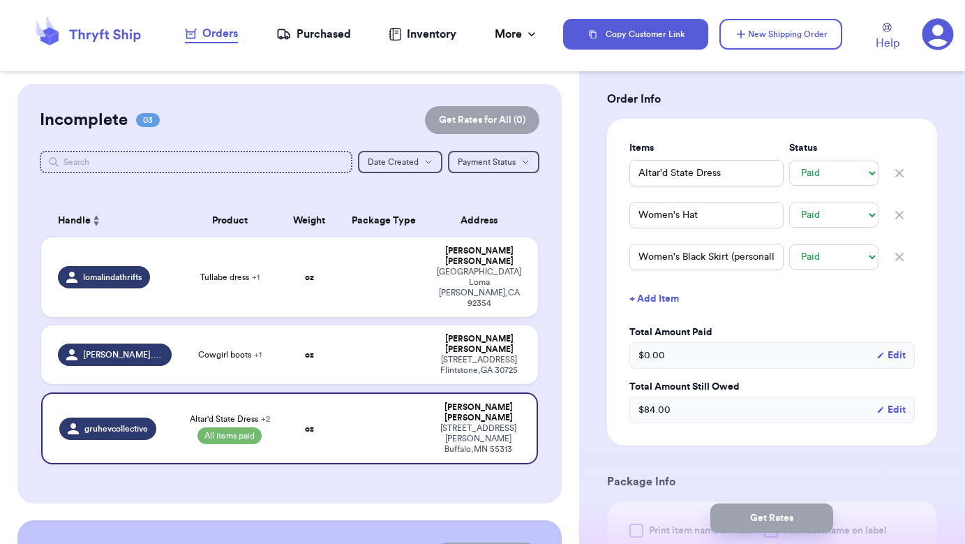
click at [887, 414] on button "Edit" at bounding box center [890, 410] width 29 height 14
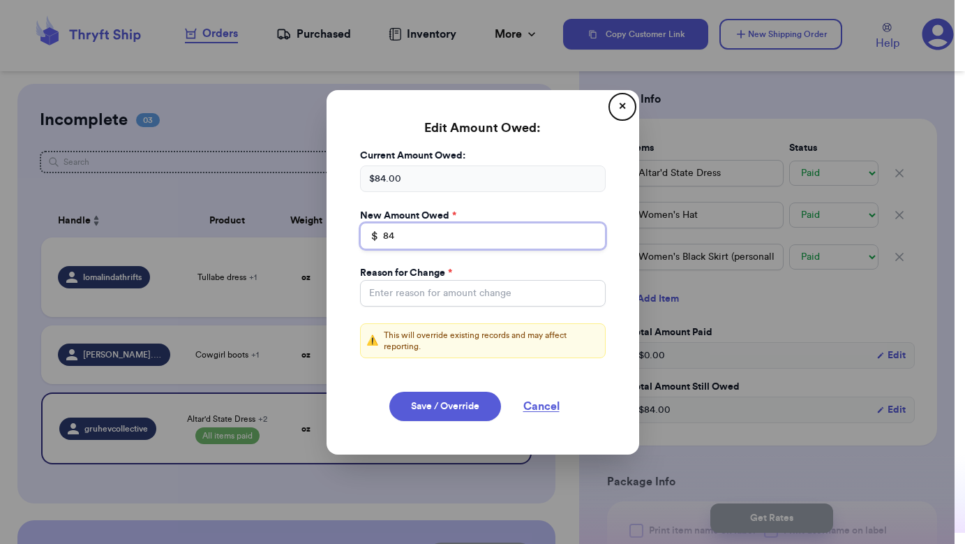
drag, startPoint x: 428, startPoint y: 236, endPoint x: 359, endPoint y: 233, distance: 69.1
click at [359, 233] on div "Current Amount Owed: $ 84.00 New Amount Owed * $ 84 Reason for Change * ⚠️ This…" at bounding box center [482, 262] width 279 height 226
click at [549, 406] on button "Cancel" at bounding box center [542, 405] width 70 height 29
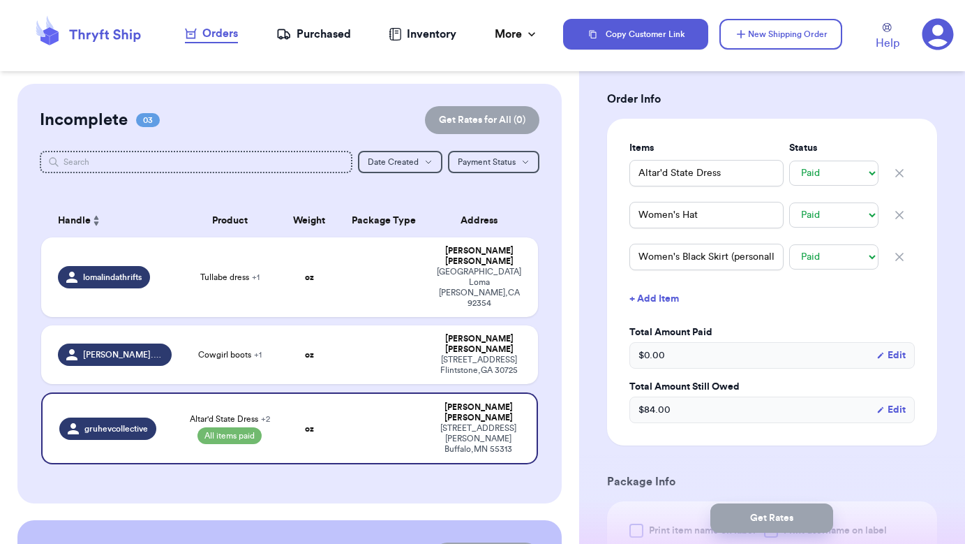
click at [717, 357] on div "$ 0.00 Edit" at bounding box center [771, 355] width 285 height 27
click at [888, 356] on button "Edit" at bounding box center [890, 355] width 29 height 14
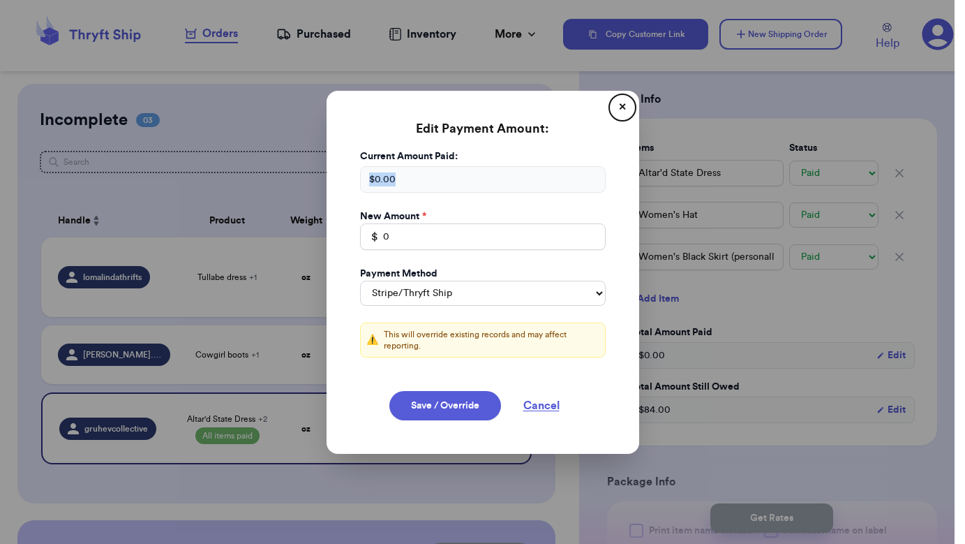
drag, startPoint x: 407, startPoint y: 179, endPoint x: 342, endPoint y: 181, distance: 65.6
click at [342, 181] on div "Edit Payment Amount: ✕ Current Amount Paid: $ 0.00 New Amount * $ 0 Payment Met…" at bounding box center [483, 272] width 313 height 363
drag, startPoint x: 418, startPoint y: 237, endPoint x: 377, endPoint y: 239, distance: 41.2
click at [377, 239] on div "$ 0" at bounding box center [483, 236] width 246 height 27
type input "84"
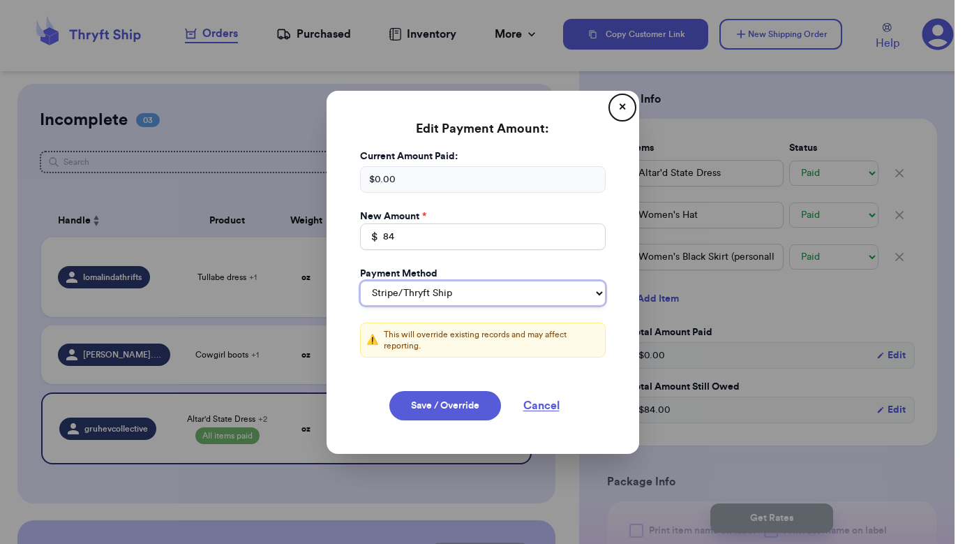
select select "venmo"
click at [455, 399] on button "Save / Override" at bounding box center [445, 405] width 112 height 29
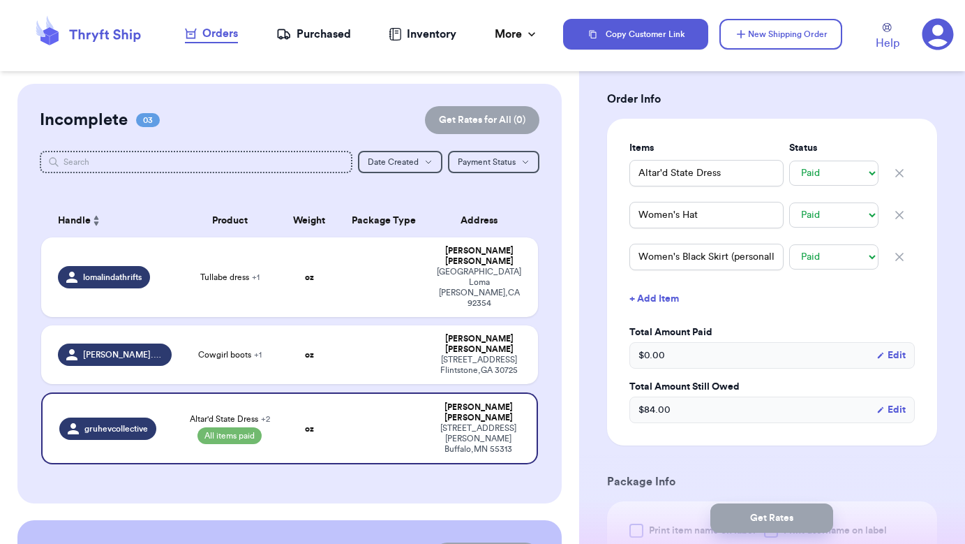
select select "stripe"
type input "84"
select select "venmo"
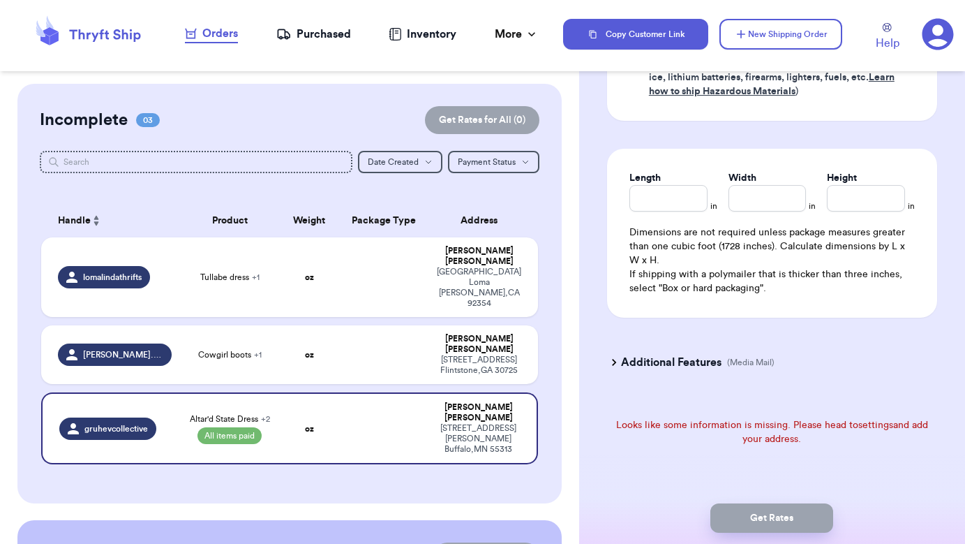
scroll to position [886, 0]
click at [753, 428] on div "Looks like some information is missing. Please head to settings and add your ad…" at bounding box center [772, 432] width 330 height 28
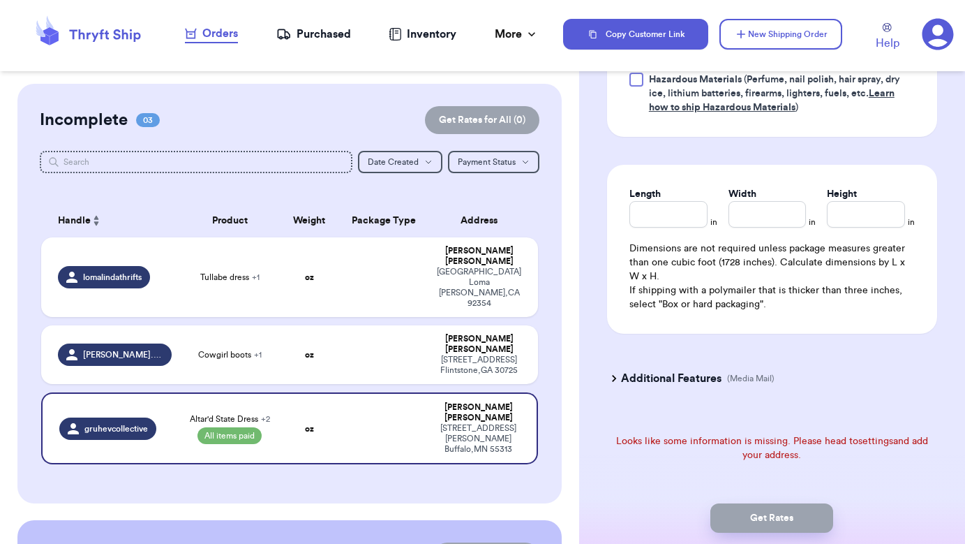
scroll to position [867, 0]
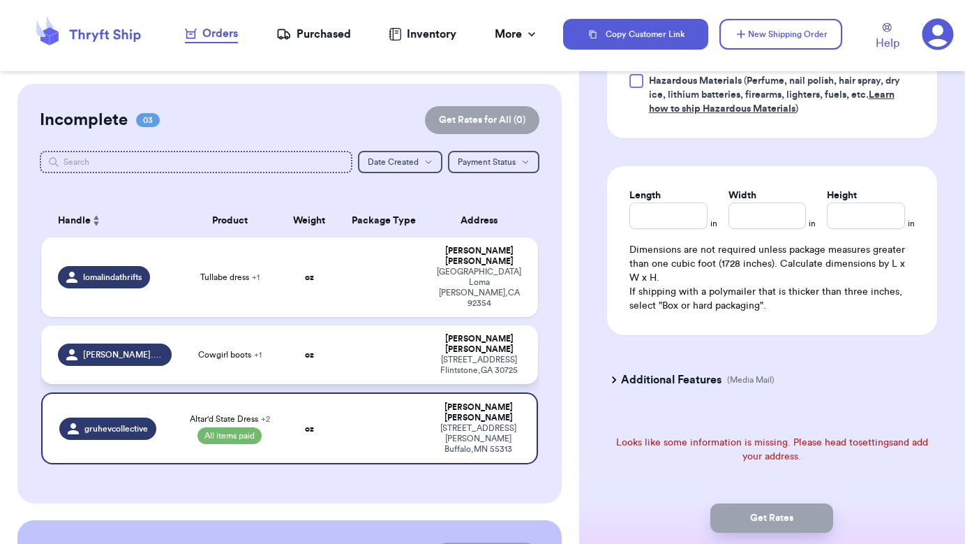
click at [347, 343] on td at bounding box center [383, 354] width 89 height 59
type input "Cowgirl boots"
select select "unknown"
type input "Pink pants - Joyfolie"
select select "unknown"
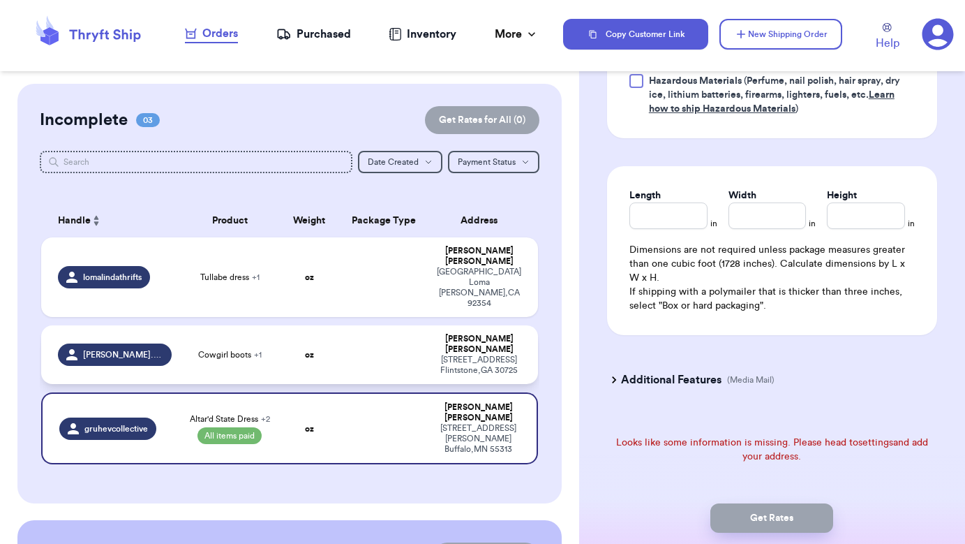
type input "33"
type input "0"
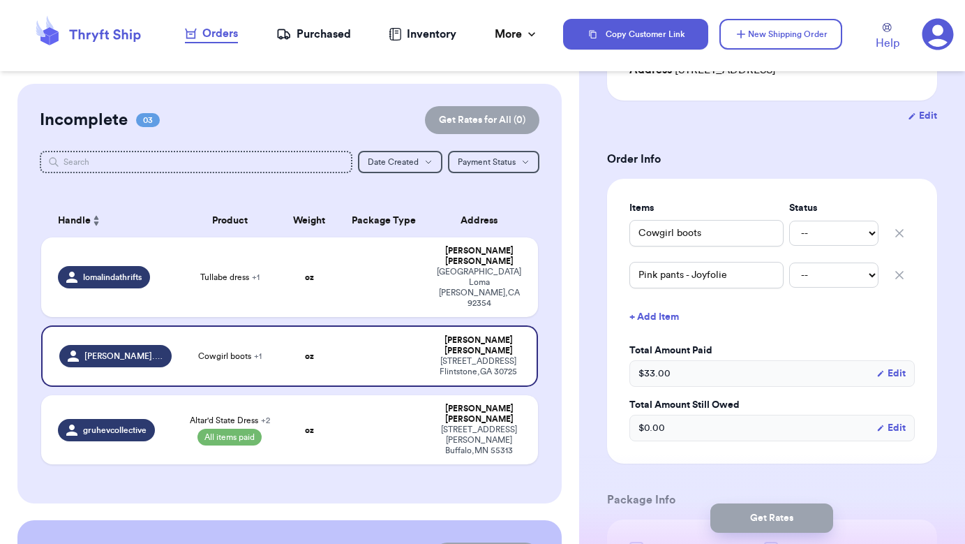
scroll to position [237, 0]
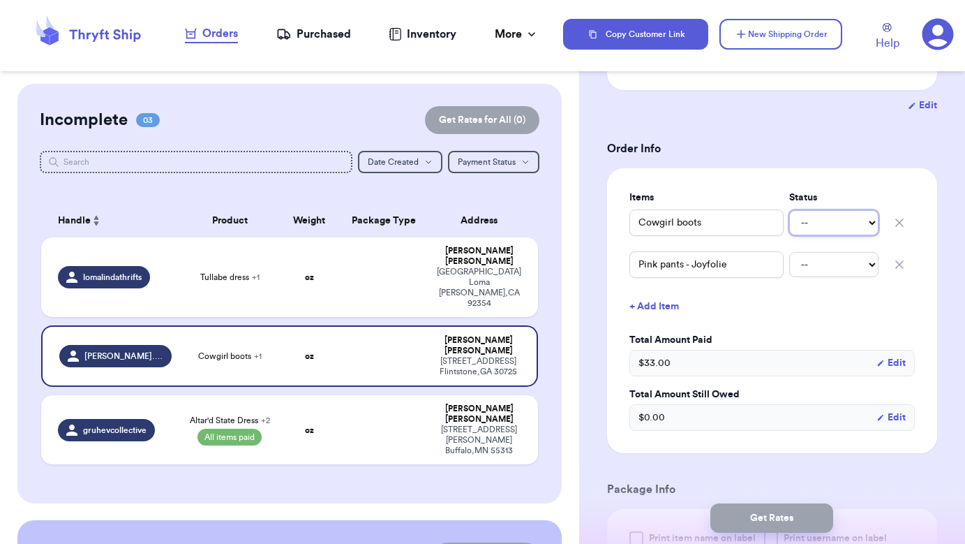
select select "paid"
click at [333, 276] on td "oz" at bounding box center [309, 277] width 59 height 80
type input "Tullabe dress"
select select "unknown"
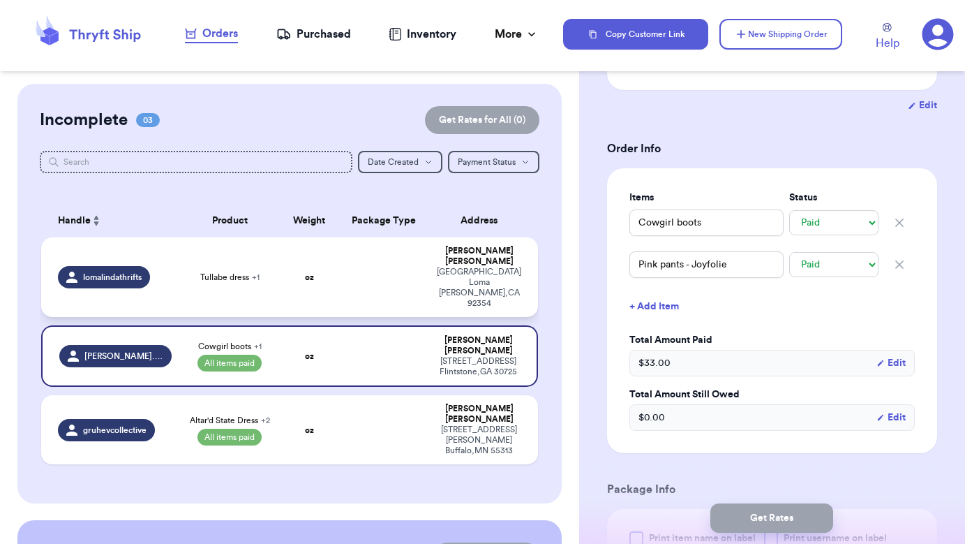
type input "Maxi- forgot brand!"
select select "unknown"
type input "0"
select select "stripe"
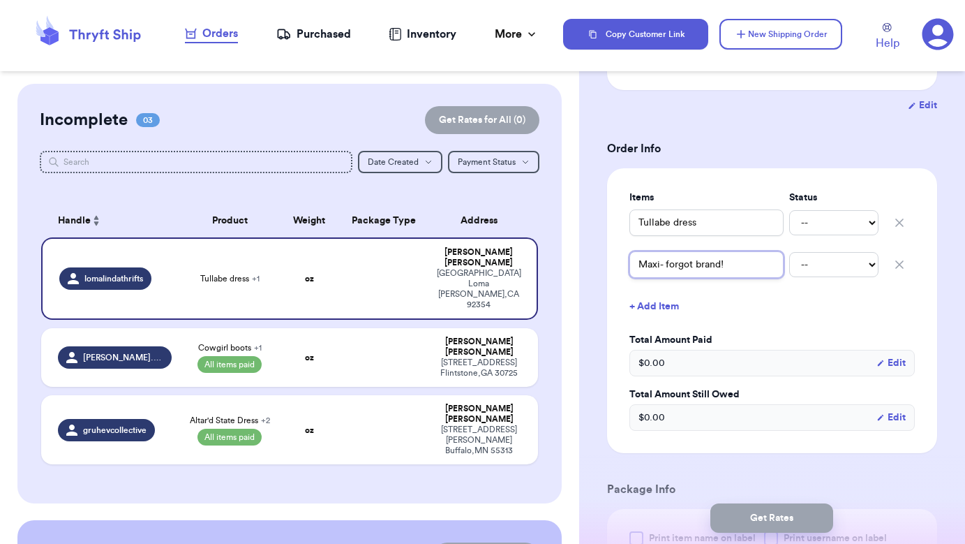
click at [638, 267] on input "Maxi- forgot brand!" at bounding box center [706, 264] width 154 height 27
type input "PMaxi- forgot brand!"
type input "PuMaxi- forgot brand!"
type input "PurMaxi- forgot brand!"
type input "PurpMaxi- forgot brand!"
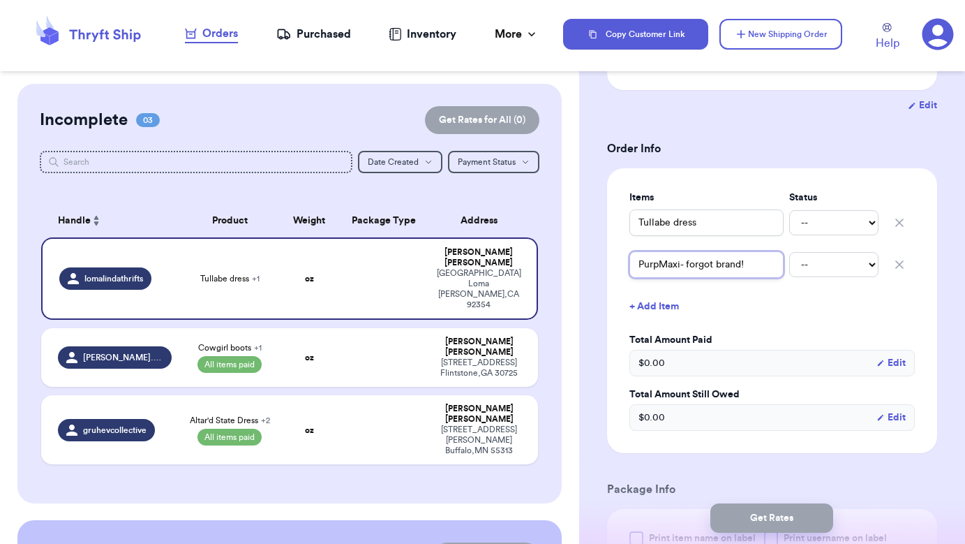
type input "PurplMaxi- forgot brand!"
type input "PurpleMaxi- forgot brand!"
type input "Purple Maxi- forgot brand!"
drag, startPoint x: 758, startPoint y: 264, endPoint x: 701, endPoint y: 263, distance: 57.2
click at [701, 263] on input "Purple Maxi- forgot brand!" at bounding box center [706, 264] width 154 height 27
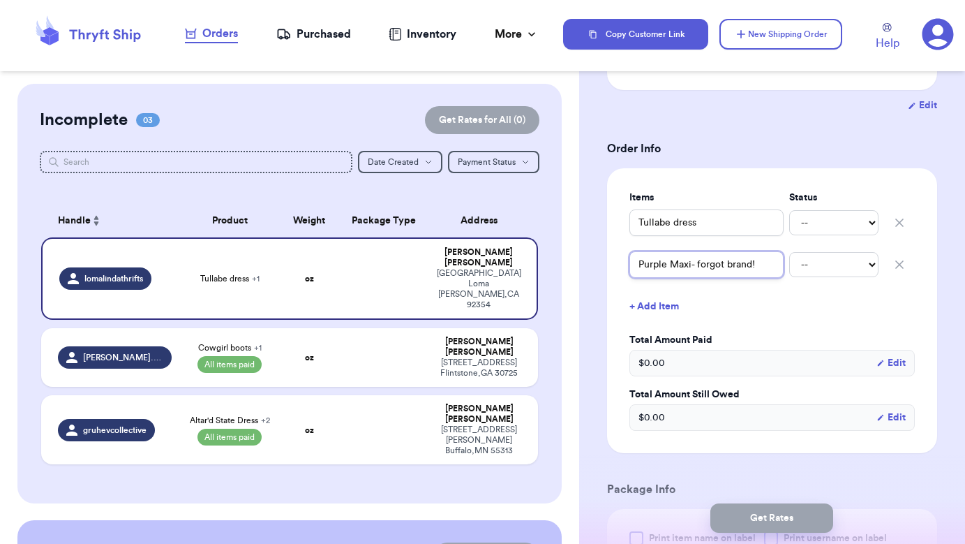
type input "Purple Maxi- f"
type input "Purple Maxi-"
type input "Purple Maxi- M"
type input "Purple Maxi- M b"
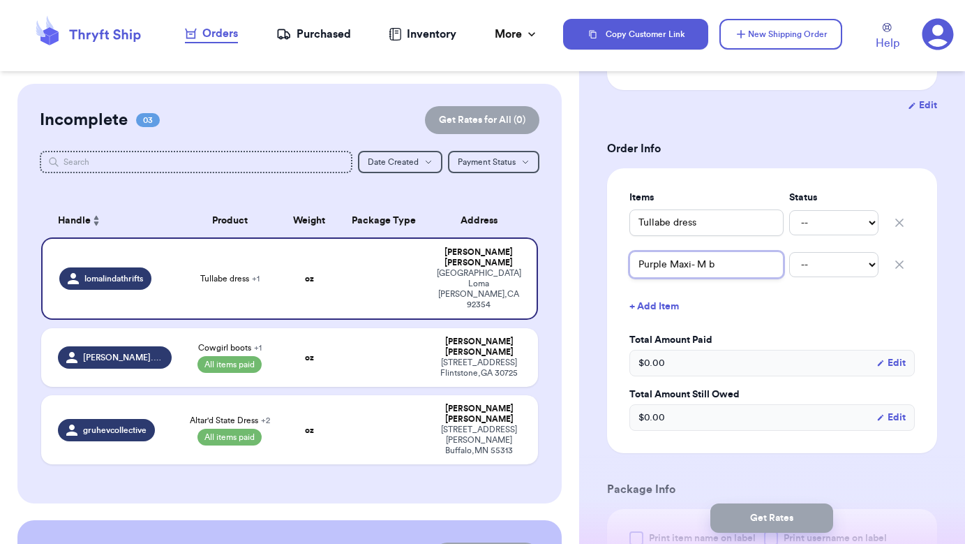
type input "Purple Maxi- M bo"
type input "Purple Maxi- M bot"
type input "Purple Maxi- M botu"
type input "Purple Maxi- M botut"
type input "Purple Maxi- M botuti"
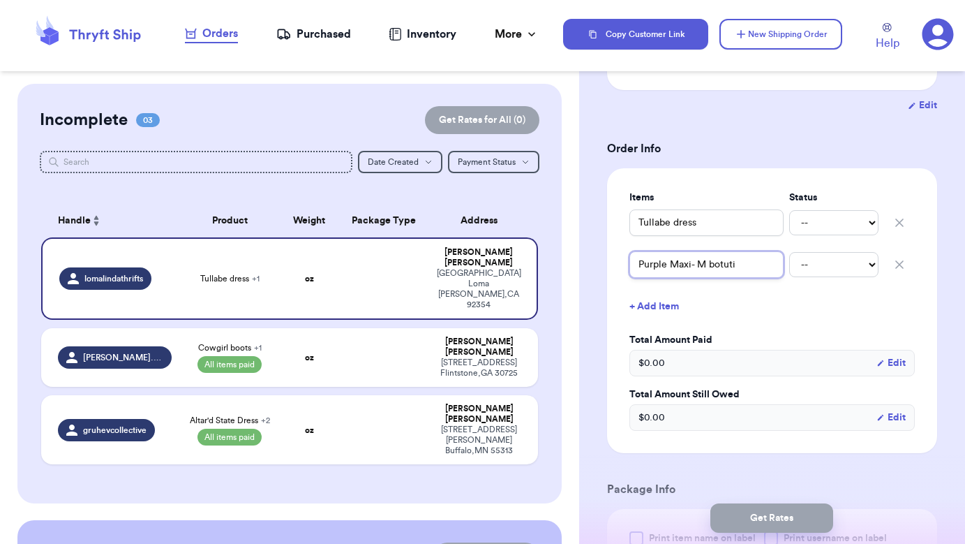
type input "Purple Maxi- M botutiw"
type input "Purple Maxi- M botuti"
type input "Purple Maxi- M botut"
type input "Purple Maxi- M botu"
type input "Purple Maxi- M bot"
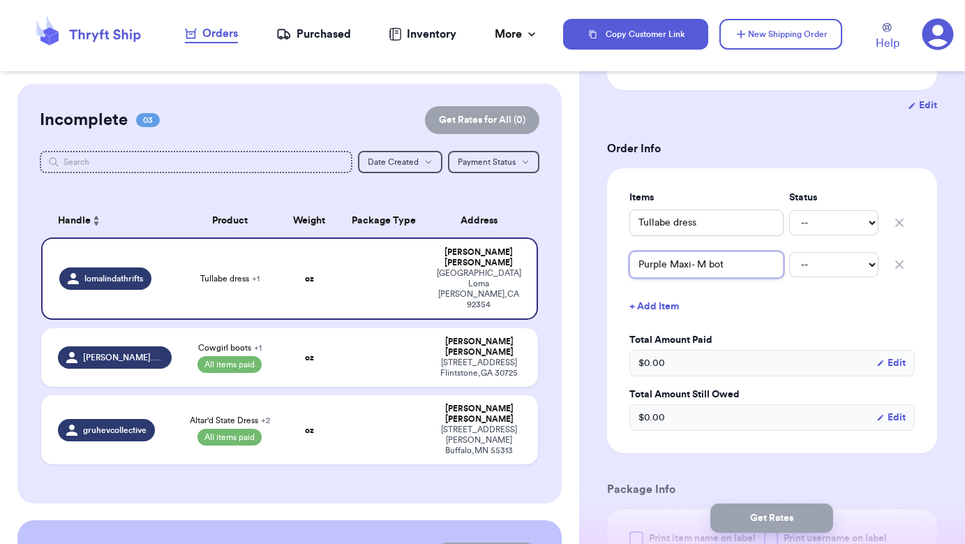
type input "Purple Maxi- M bo"
type input "Purple Maxi- M boi"
type input "Purple Maxi- M bo"
type input "Purple Maxi- M bou"
type input "Purple Maxi- M bout"
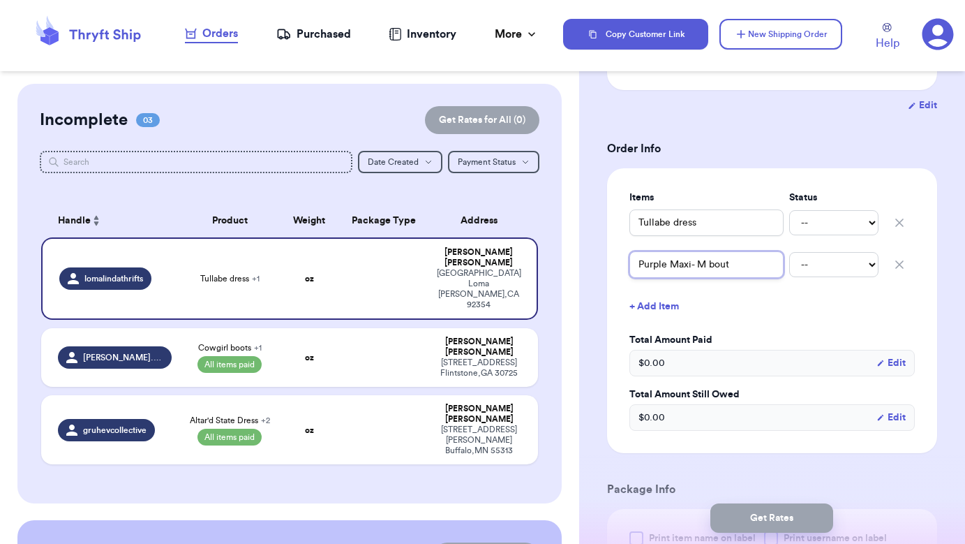
type input "Purple Maxi- M bouti"
type input "Purple Maxi- M boutique"
select select "paid"
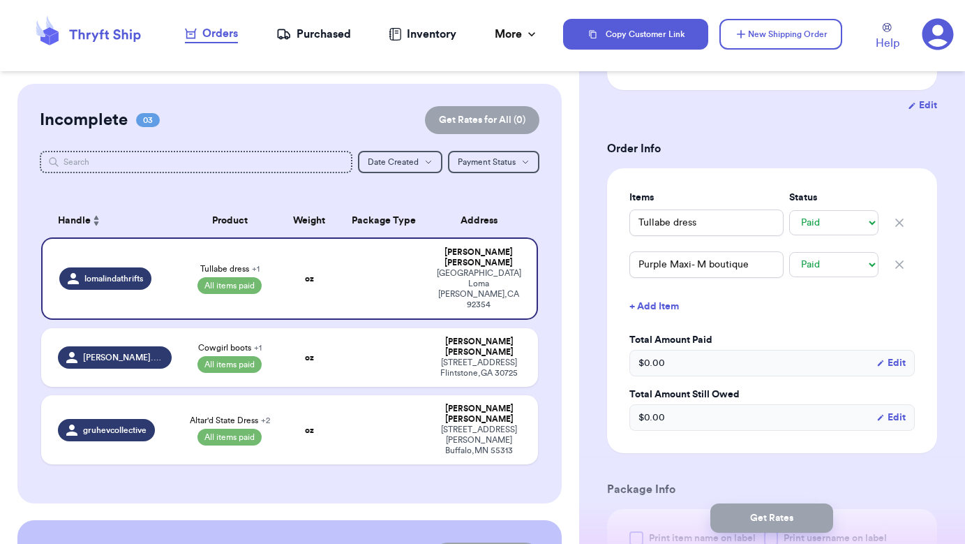
click at [881, 366] on icon "button" at bounding box center [881, 363] width 6 height 6
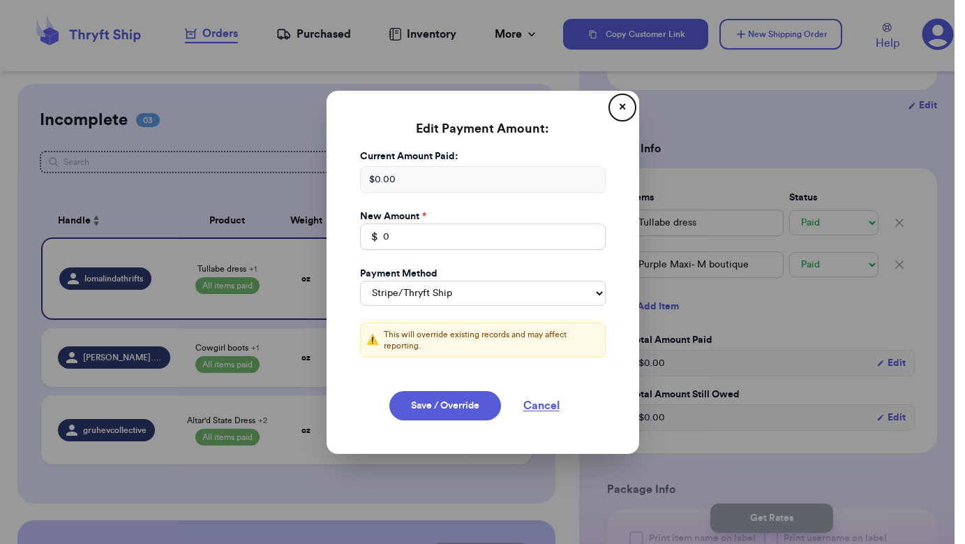
click at [434, 168] on div "Current Amount Paid: $ 0.00" at bounding box center [483, 170] width 246 height 43
drag, startPoint x: 428, startPoint y: 184, endPoint x: 348, endPoint y: 182, distance: 80.3
click at [348, 182] on div "Current Amount Paid: $ 0.00 New Amount * $ 0 Payment Method Stripe/Thryft Ship …" at bounding box center [482, 261] width 279 height 225
click at [411, 244] on input "0" at bounding box center [483, 236] width 246 height 27
type input "64"
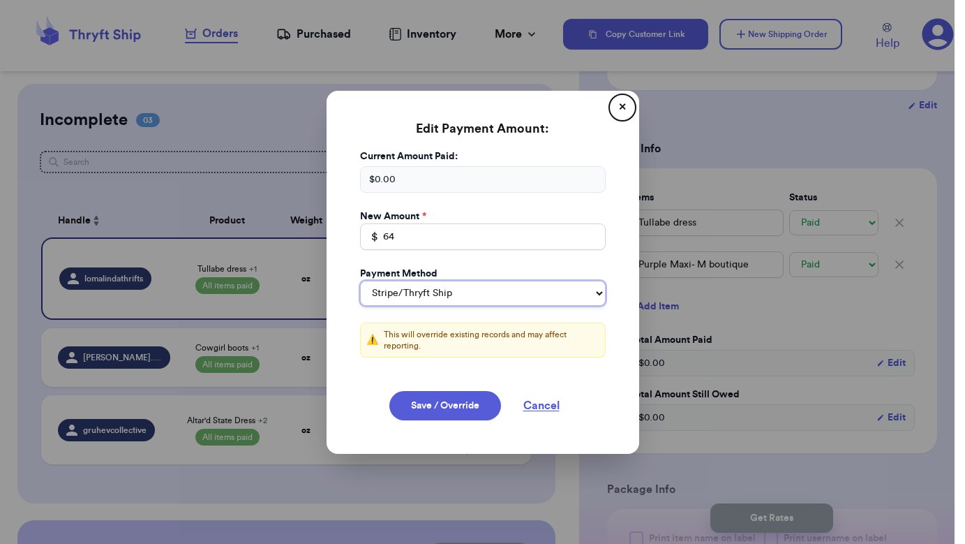
select select "venmo"
click at [463, 403] on button "Save / Override" at bounding box center [445, 405] width 112 height 29
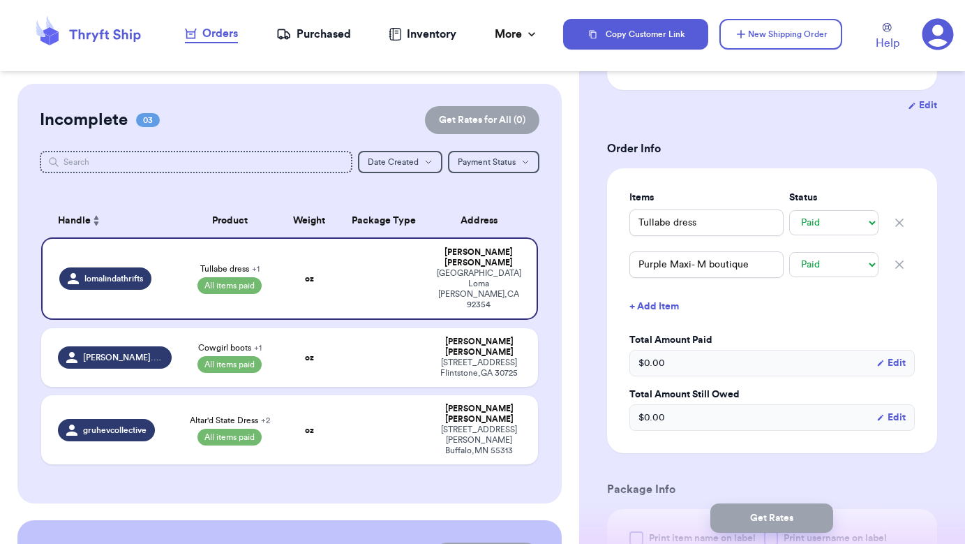
select select "stripe"
type input "64"
select select "venmo"
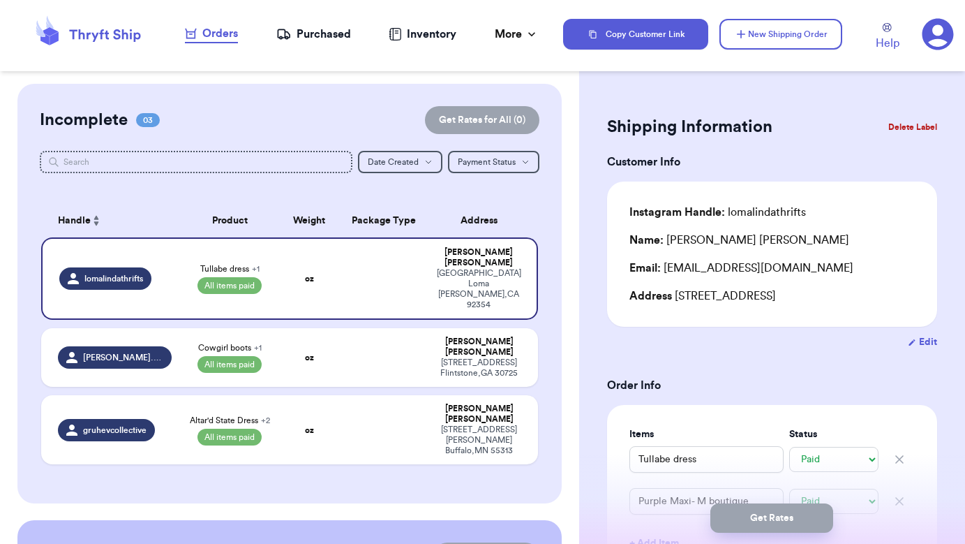
scroll to position [0, 0]
